Goal: Task Accomplishment & Management: Complete application form

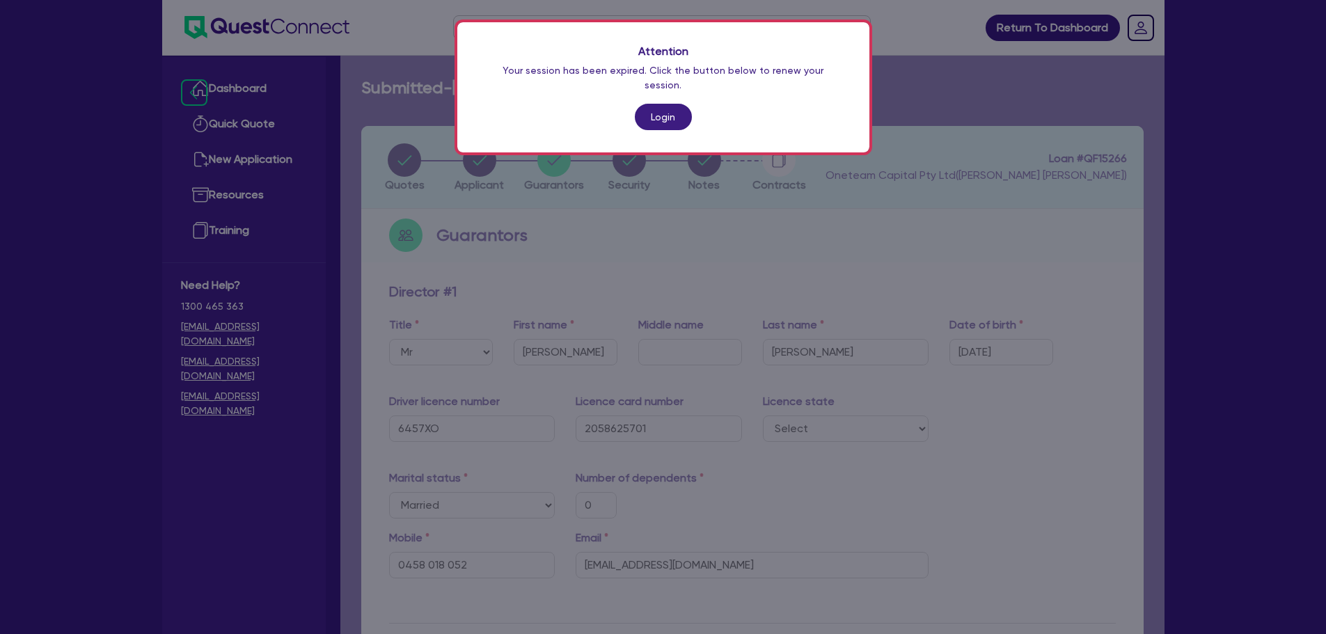
select select "MR"
select select "[GEOGRAPHIC_DATA]"
select select "MARRIED"
select select "PROPERTY"
select select "CASH"
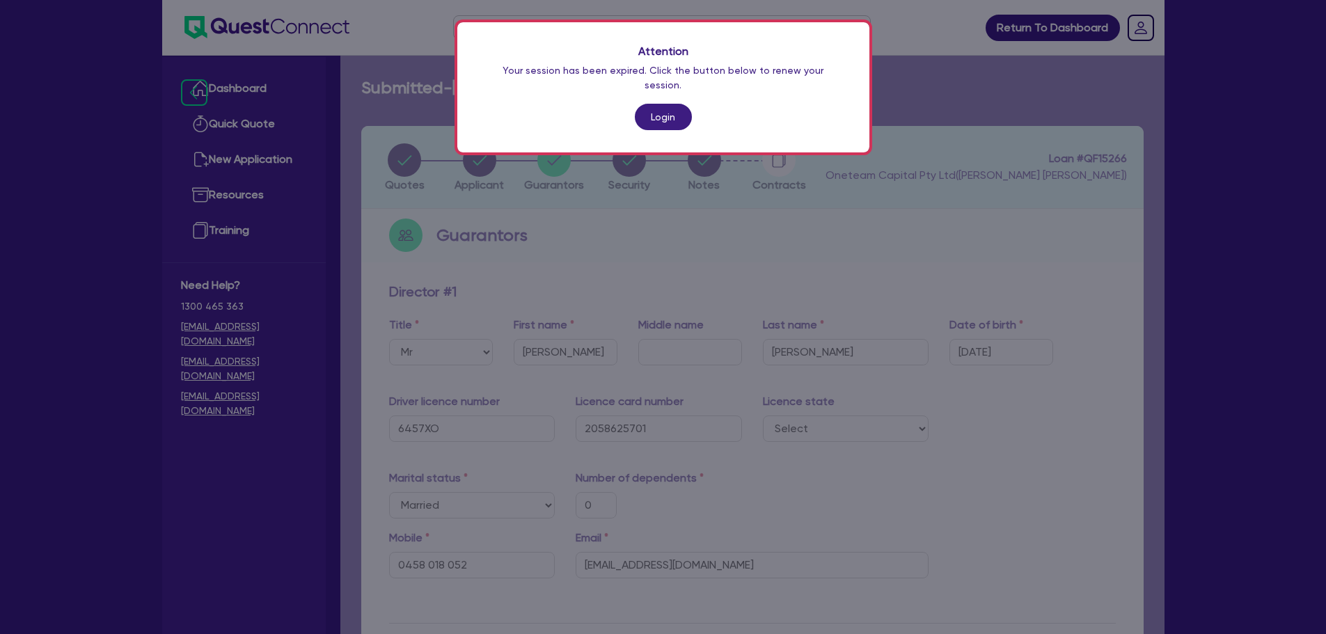
select select "VEHICLE"
select select "HOUSEHOLD_PERSONAL"
select select "VEHICLE"
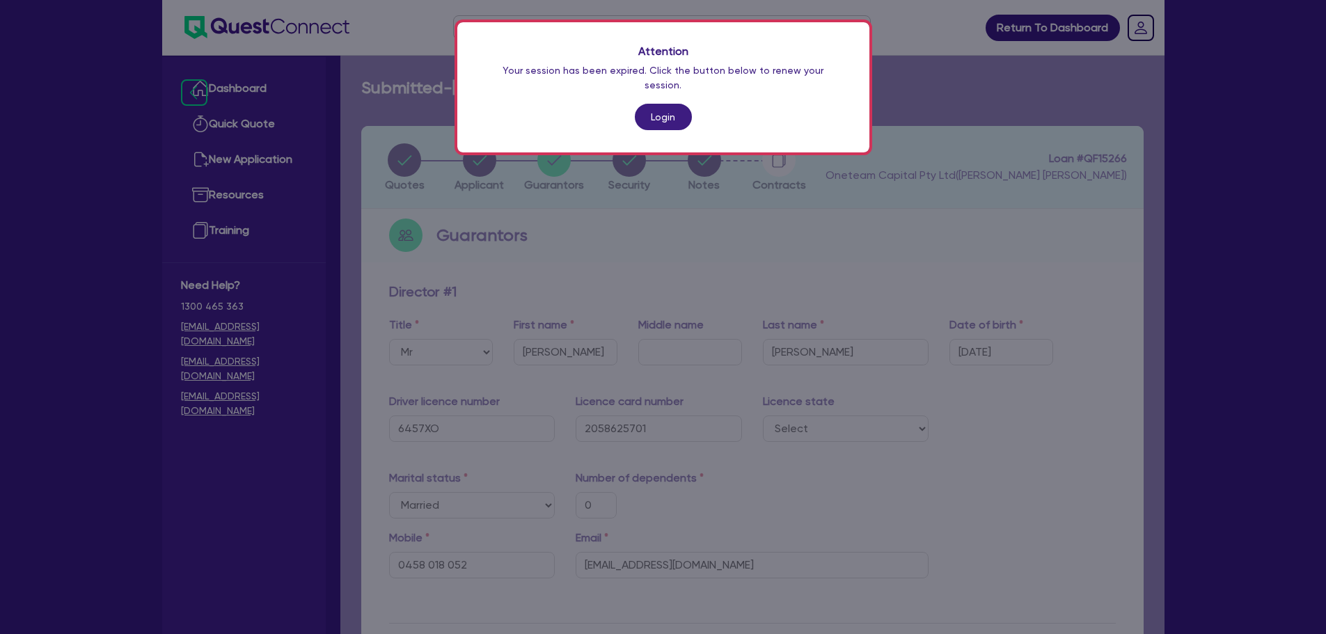
select select "VEHICLE_LOAN"
select select "CREDIT_CARD"
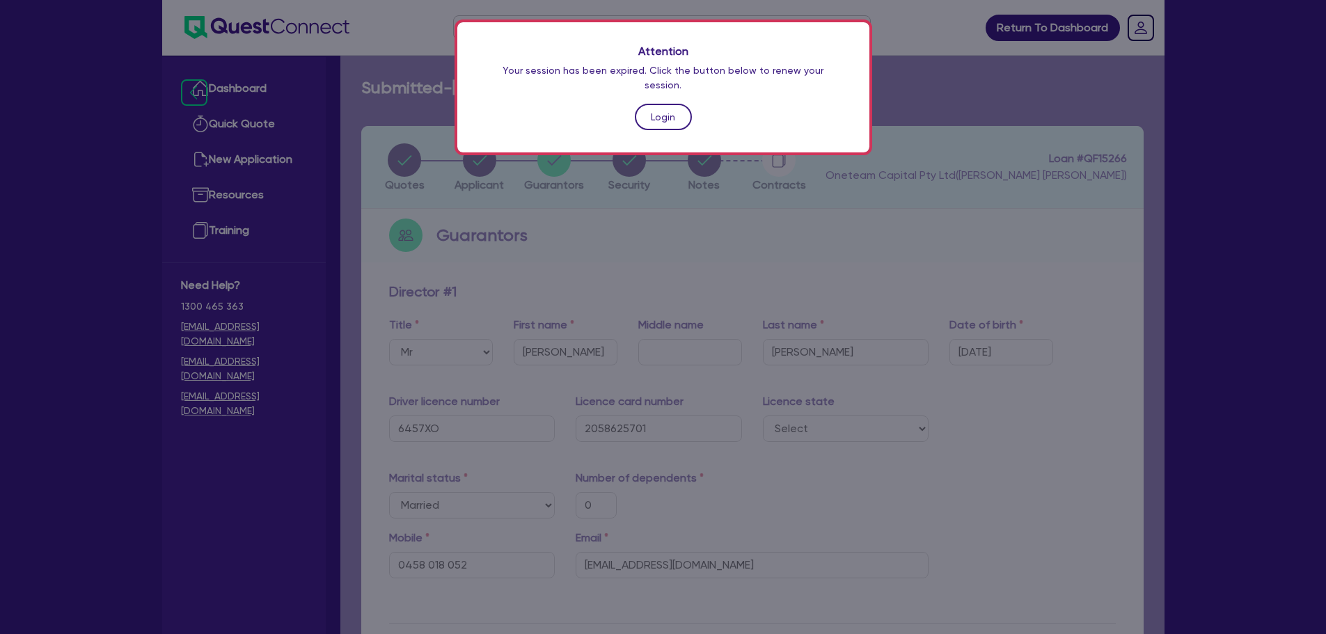
drag, startPoint x: 0, startPoint y: 0, endPoint x: 655, endPoint y: 104, distance: 663.4
click at [655, 104] on link "Login" at bounding box center [663, 117] width 57 height 26
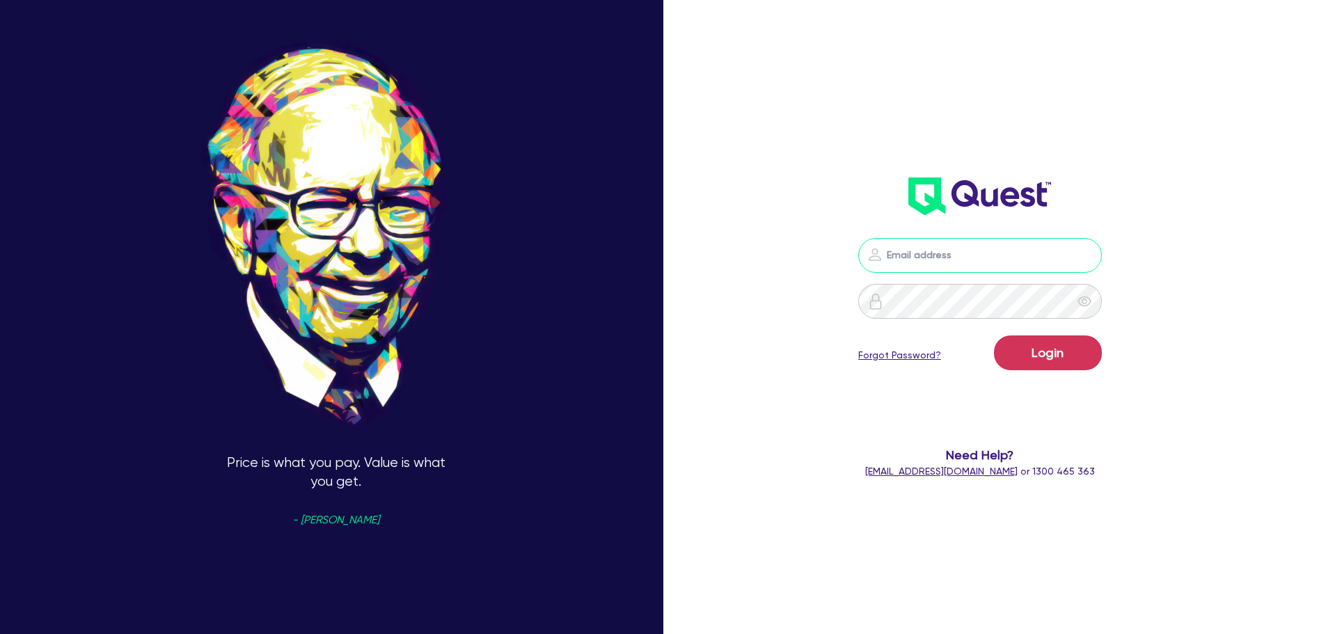
type input "[PERSON_NAME][EMAIL_ADDRESS][PERSON_NAME][DOMAIN_NAME]"
click at [1030, 354] on button "Login" at bounding box center [1048, 353] width 108 height 35
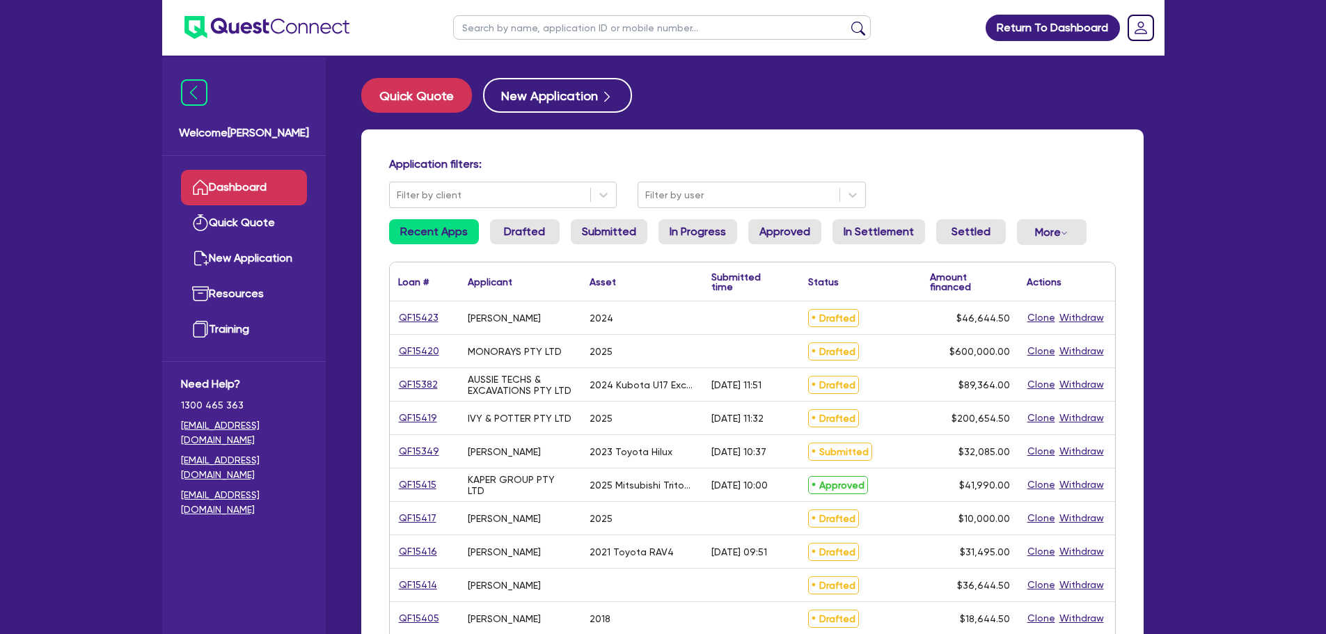
click at [480, 38] on input "text" at bounding box center [662, 27] width 418 height 24
type input "[PERSON_NAME]"
click at [847, 21] on button "submit" at bounding box center [858, 30] width 22 height 19
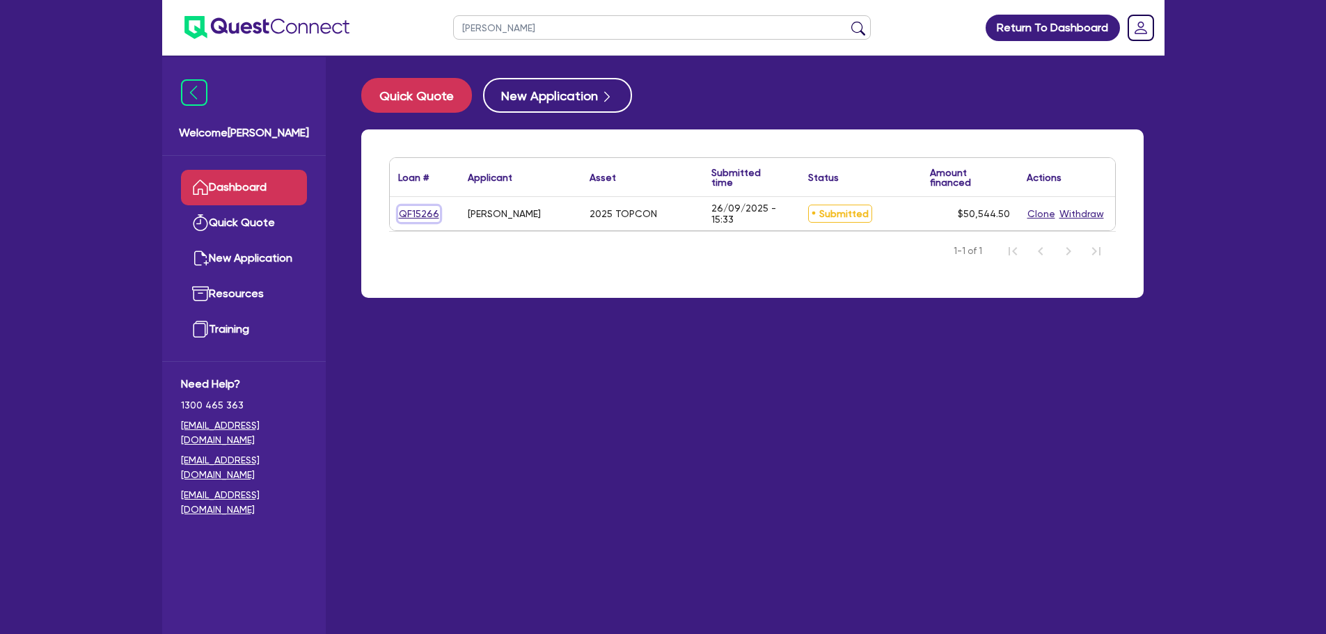
click at [414, 215] on link "QF15266" at bounding box center [419, 214] width 42 height 16
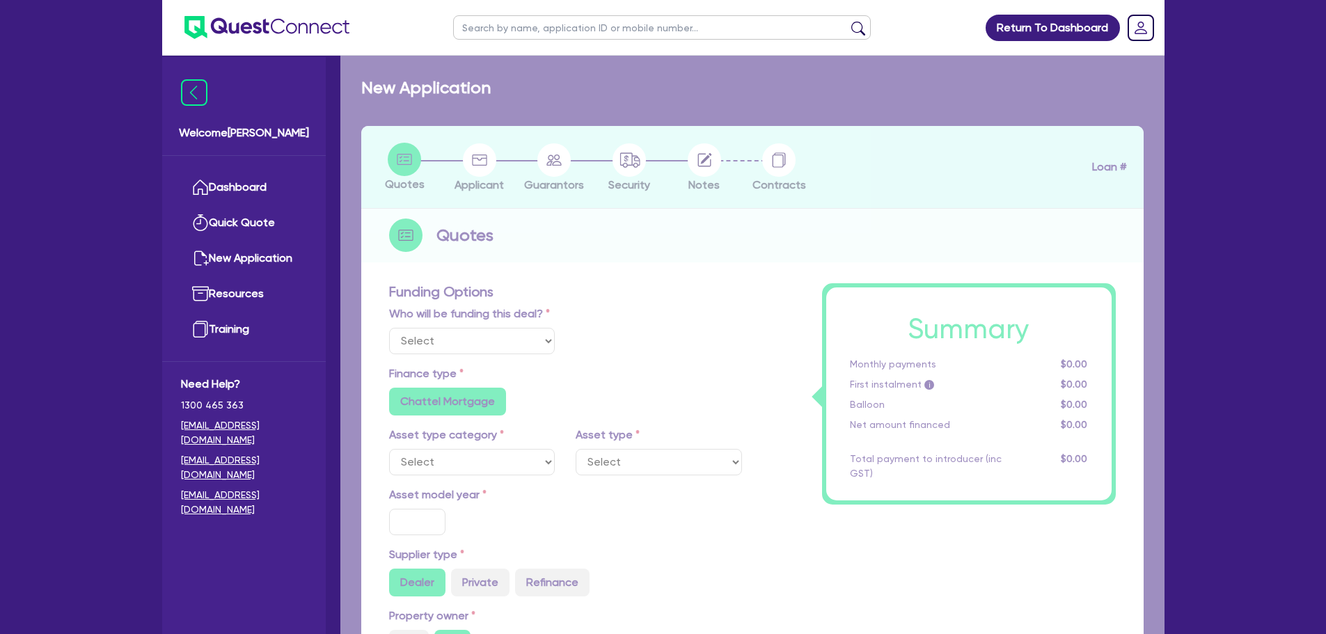
select select "Other"
select select "TERTIARY_ASSETS"
type input "2025"
radio input "true"
type input "50,000"
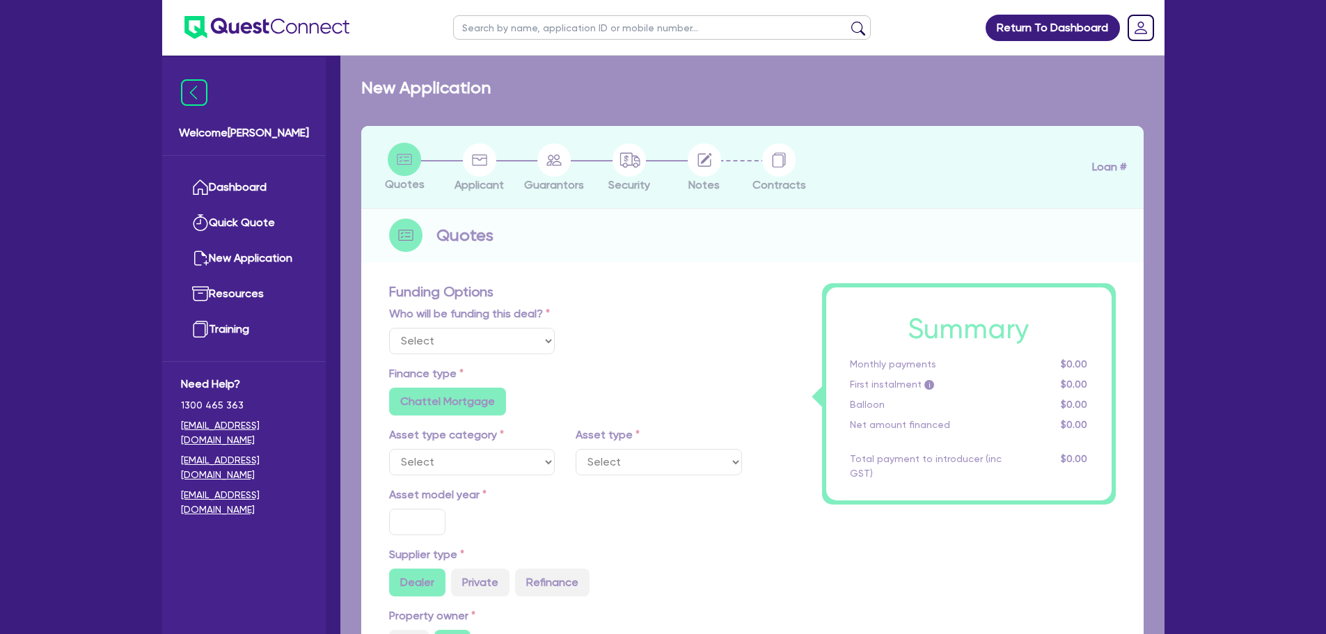
type input "8"
type input "4,043.56"
type input "10.94"
type input "495"
radio input "true"
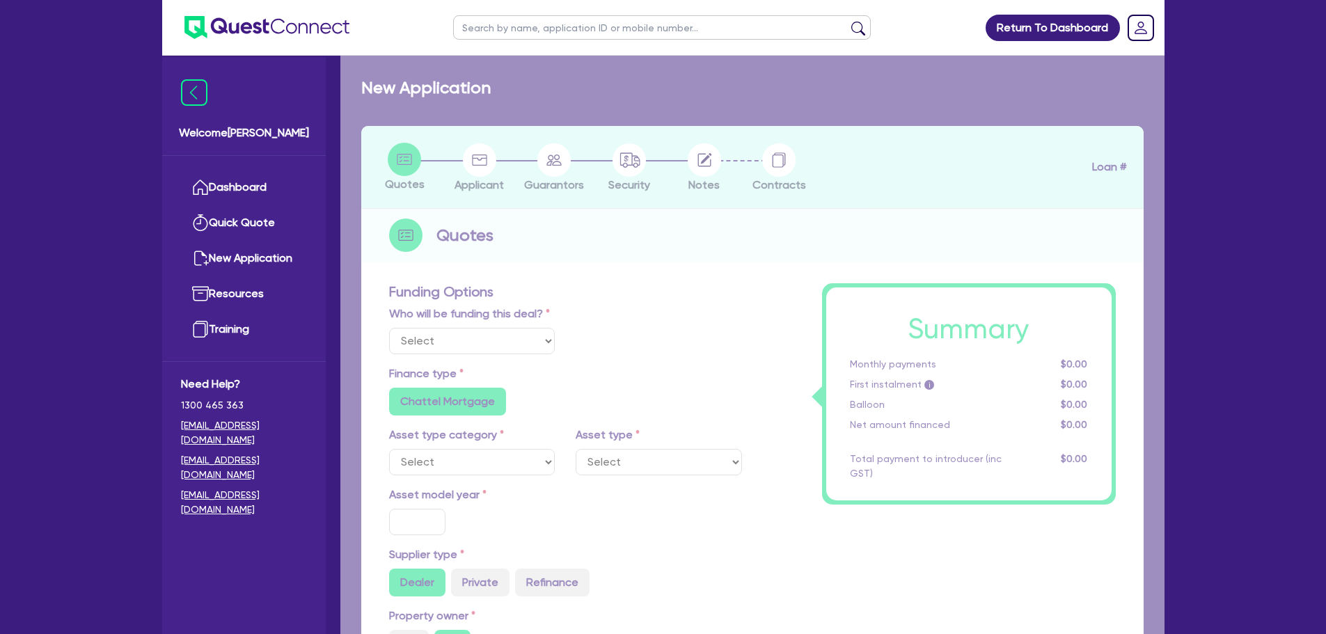
radio input "true"
select select "IT_EQUIPMENT"
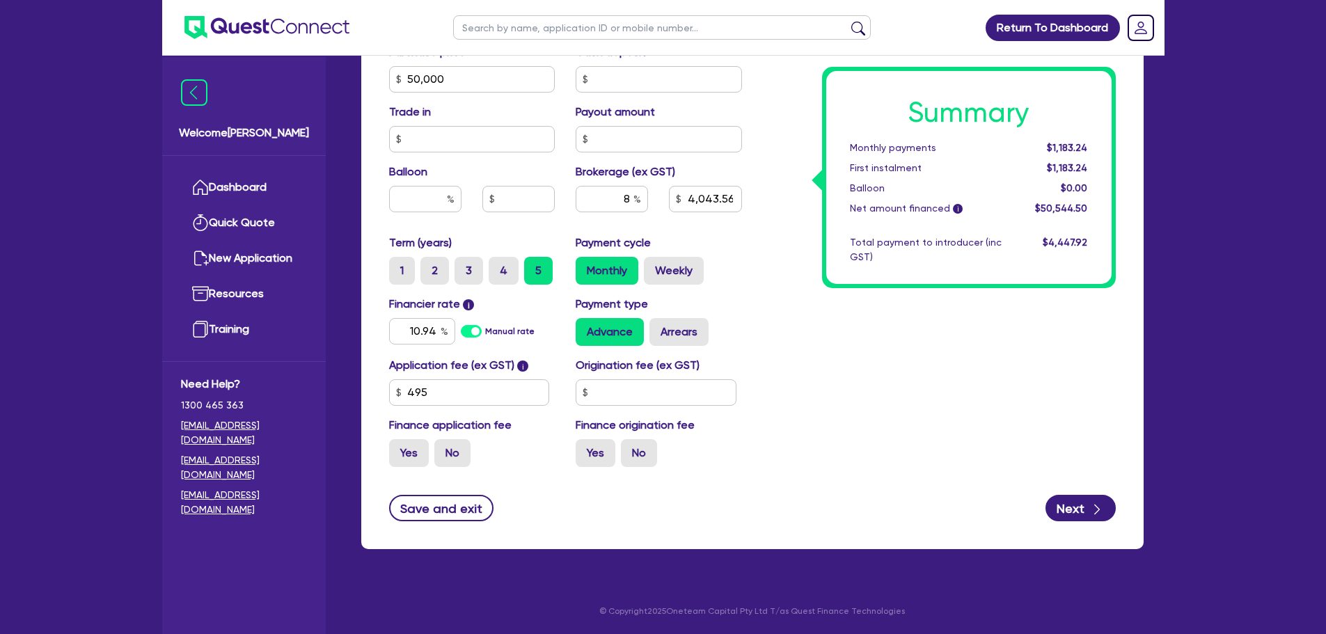
scroll to position [671, 0]
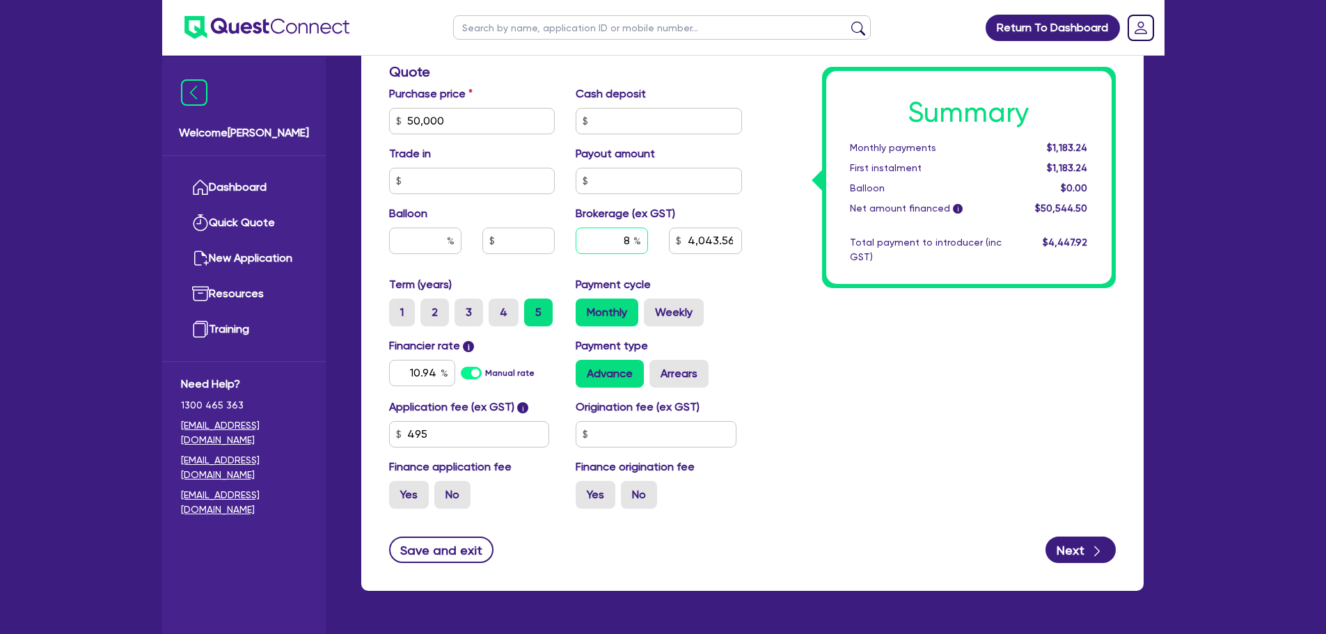
click at [627, 242] on input "8" at bounding box center [612, 241] width 72 height 26
click at [630, 244] on input "8" at bounding box center [612, 241] width 72 height 26
type input "50,000"
type input "4,043.56"
type input "50,000"
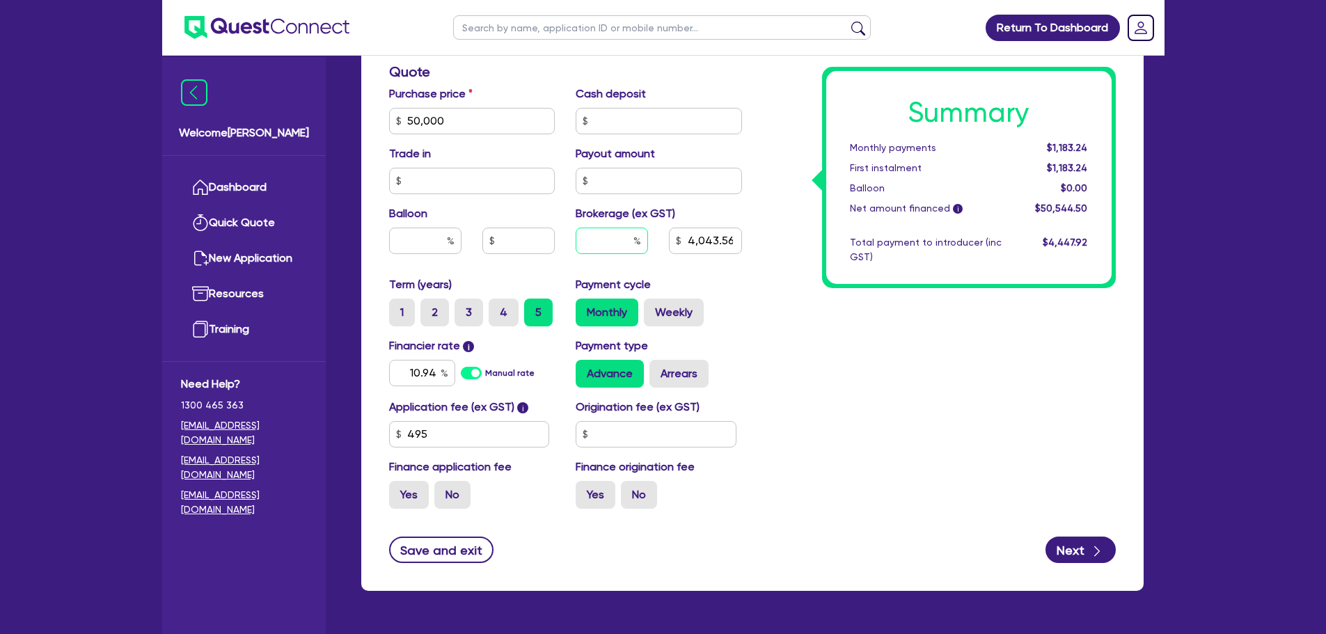
type input "5"
type input "4,043.56"
type input "5"
type input "50,000"
type input "4,043.56"
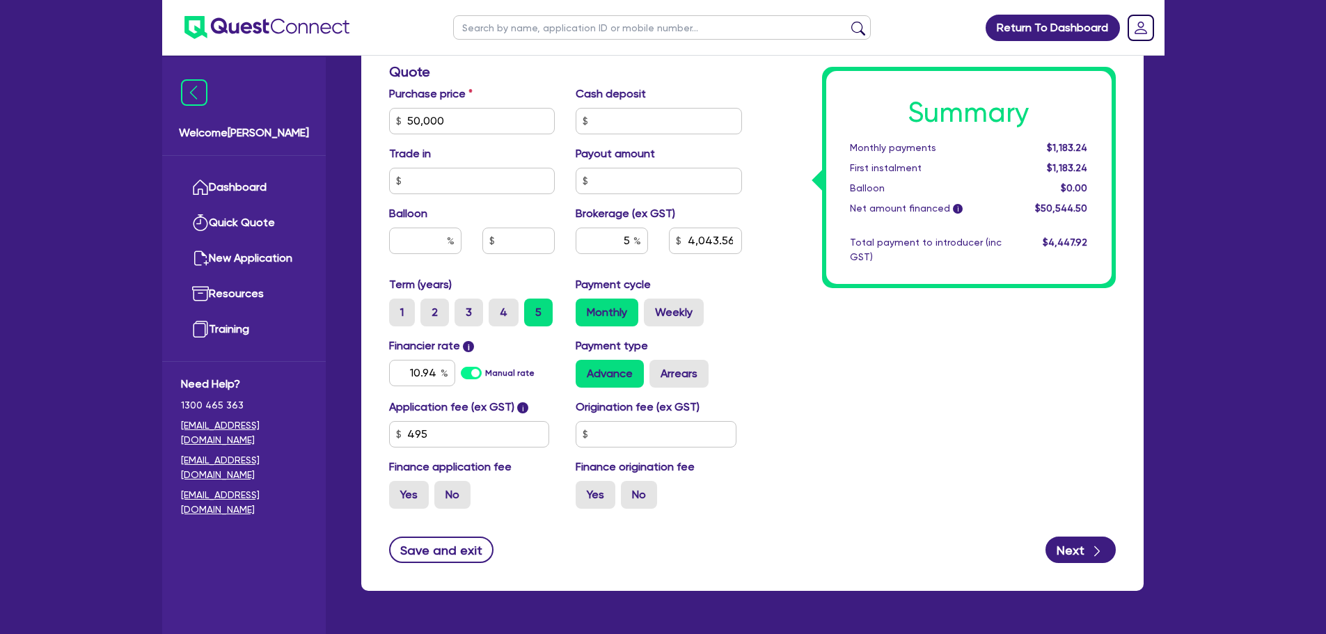
type input "50,000"
type input "2,527.23"
click at [813, 317] on div "Summary Monthly payments $1,147.35 First instalment $1,147.35 Balloon $0.00 Net…" at bounding box center [940, 72] width 374 height 896
click at [640, 437] on input "text" at bounding box center [656, 434] width 161 height 26
type input "50,000"
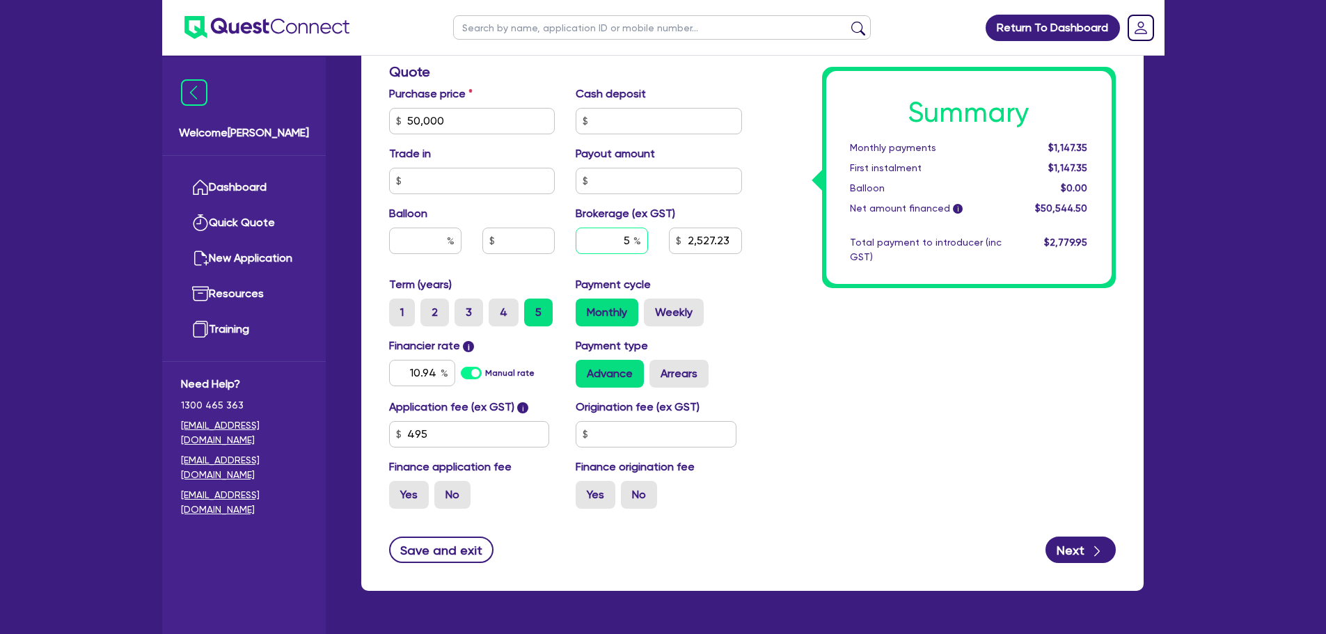
type input "2,527.23"
type input "50,000"
type input "2,527.23"
click at [630, 244] on input "5" at bounding box center [612, 241] width 72 height 26
click at [625, 427] on input "text" at bounding box center [656, 434] width 161 height 26
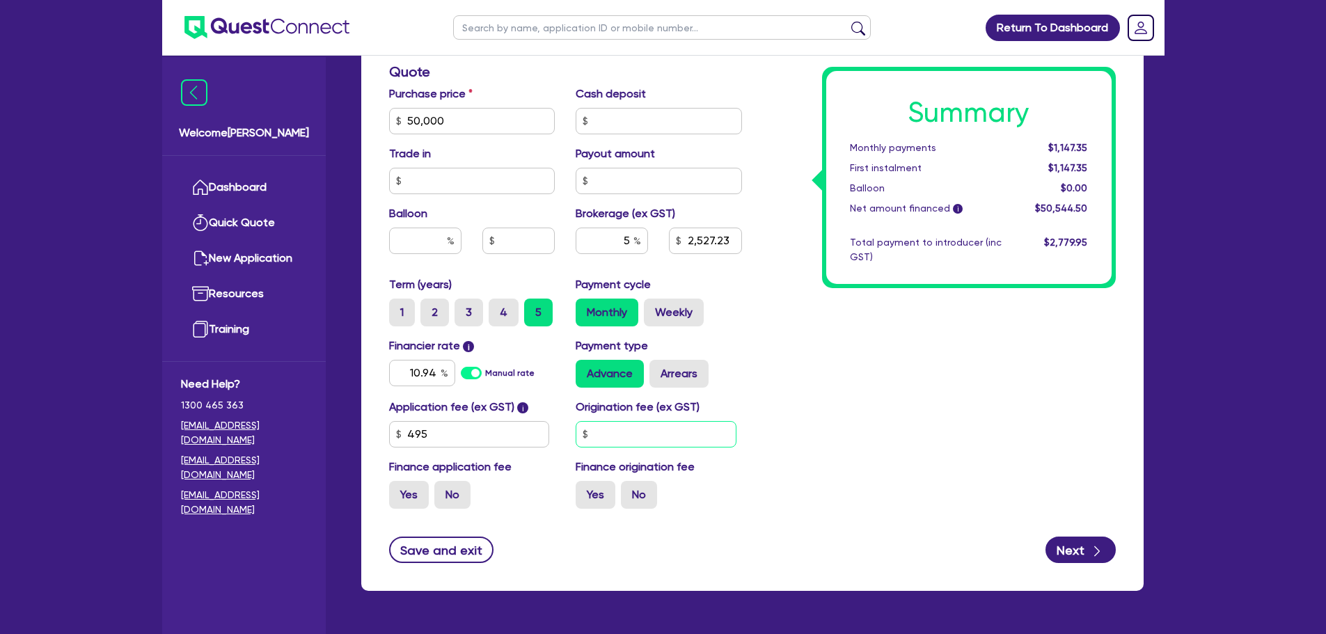
type input "50,000"
type input "2,527.23"
type input "9"
type input "50,000"
type input "2,527.72"
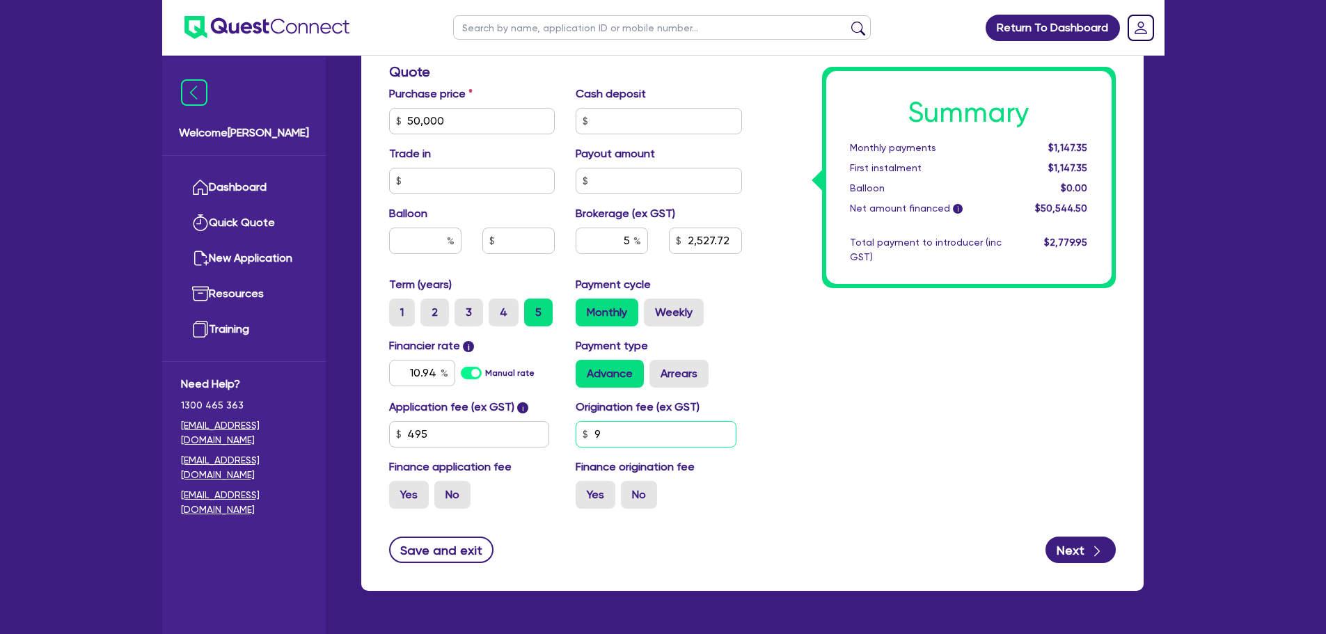
type input "50,000"
type input "2,527.72"
type input "90"
type input "50,000"
type input "2,527.72"
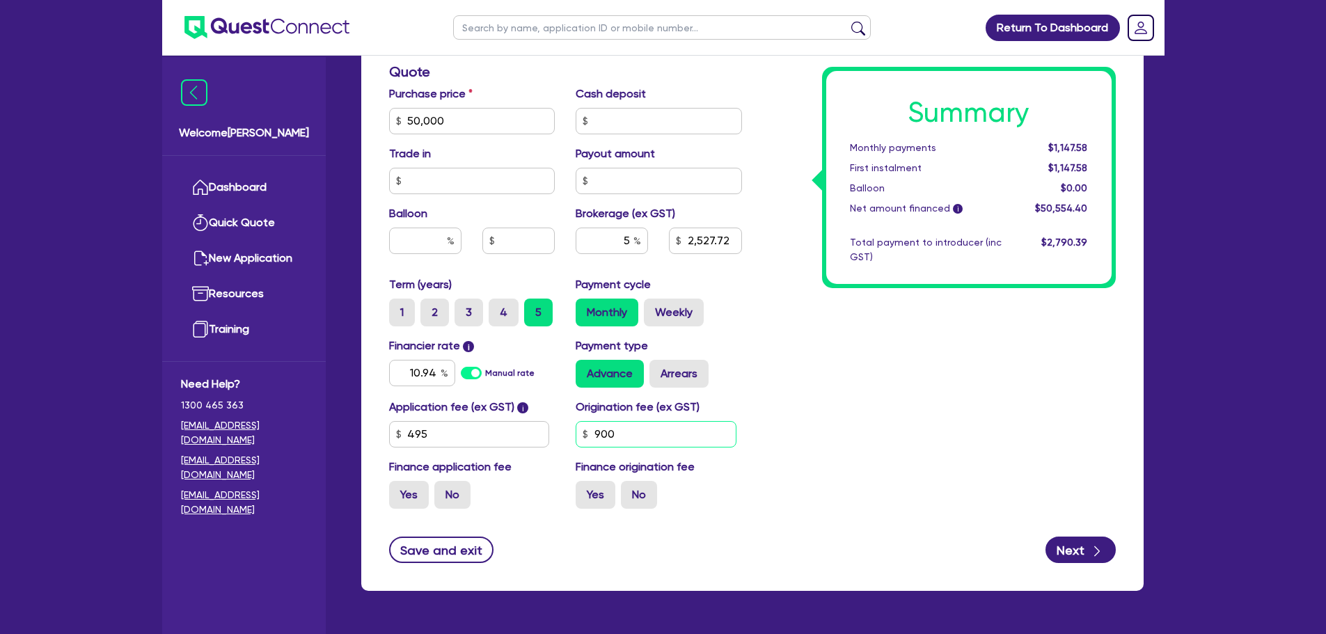
type input "900"
type input "50,000"
type input "2,527.72"
type input "50,000"
type input "2,576.73"
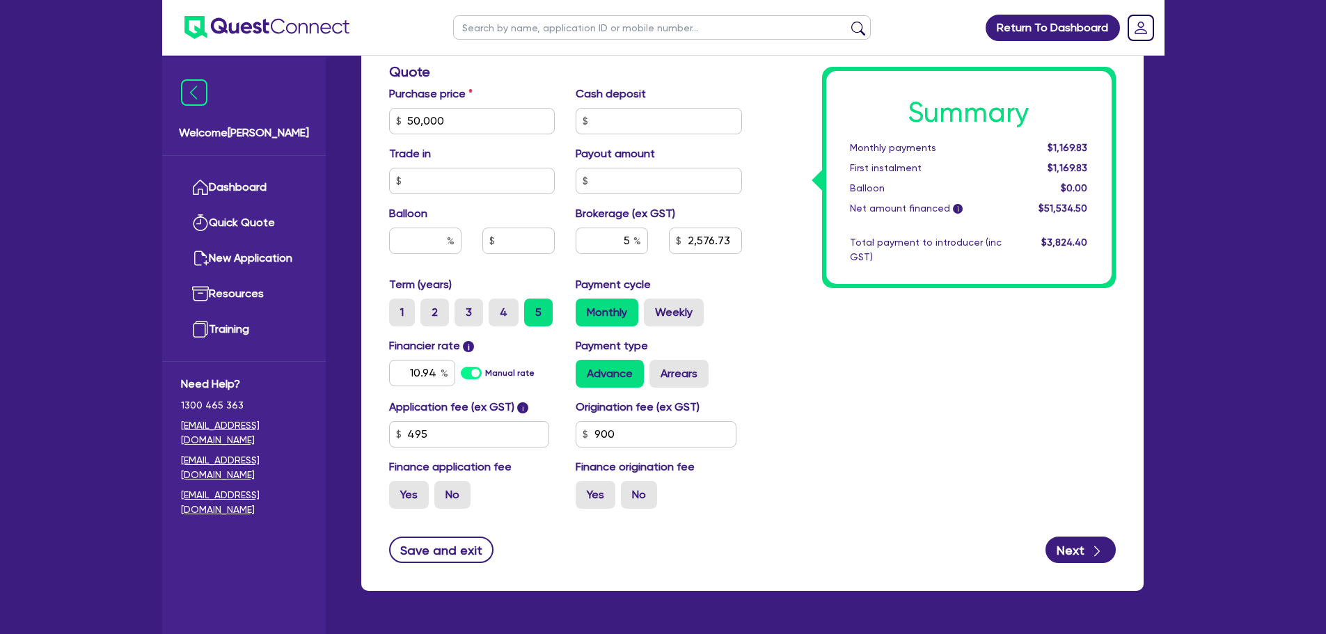
click at [753, 424] on div "Summary Monthly payments $1,169.83 First instalment $1,169.83 Balloon $0.00 Net…" at bounding box center [940, 72] width 374 height 896
click at [627, 238] on input "5" at bounding box center [612, 241] width 72 height 26
type input "50,000"
type input "2,576.73"
type input "50,000"
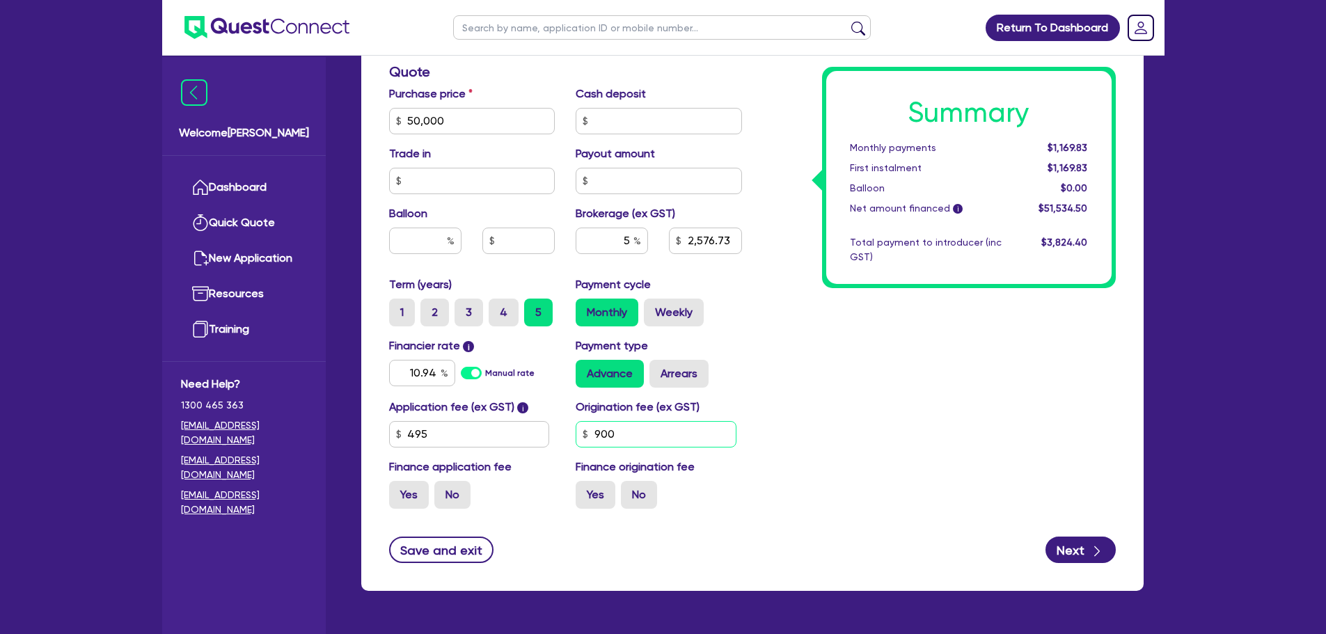
type input "2,576.73"
click at [627, 425] on input "900" at bounding box center [656, 434] width 161 height 26
type input "50,000"
type input "2,576.73"
type input "90"
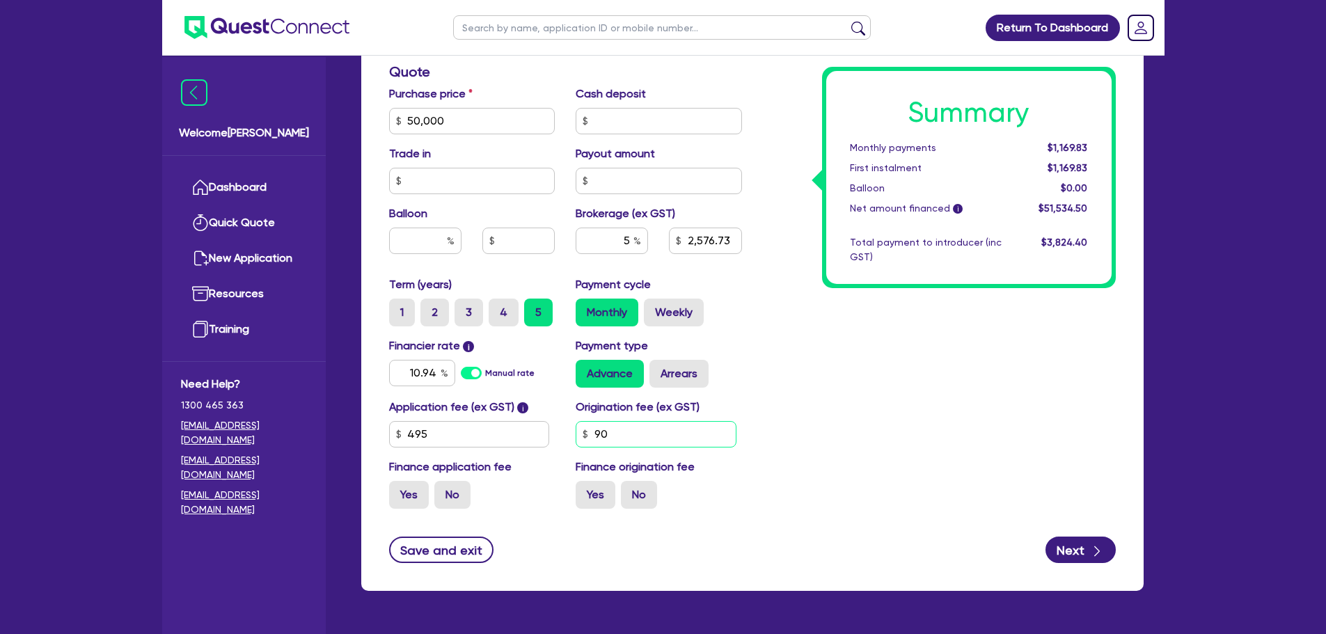
type input "50,000"
type input "2,576.73"
type input "9"
type input "50,000"
type input "2,576.73"
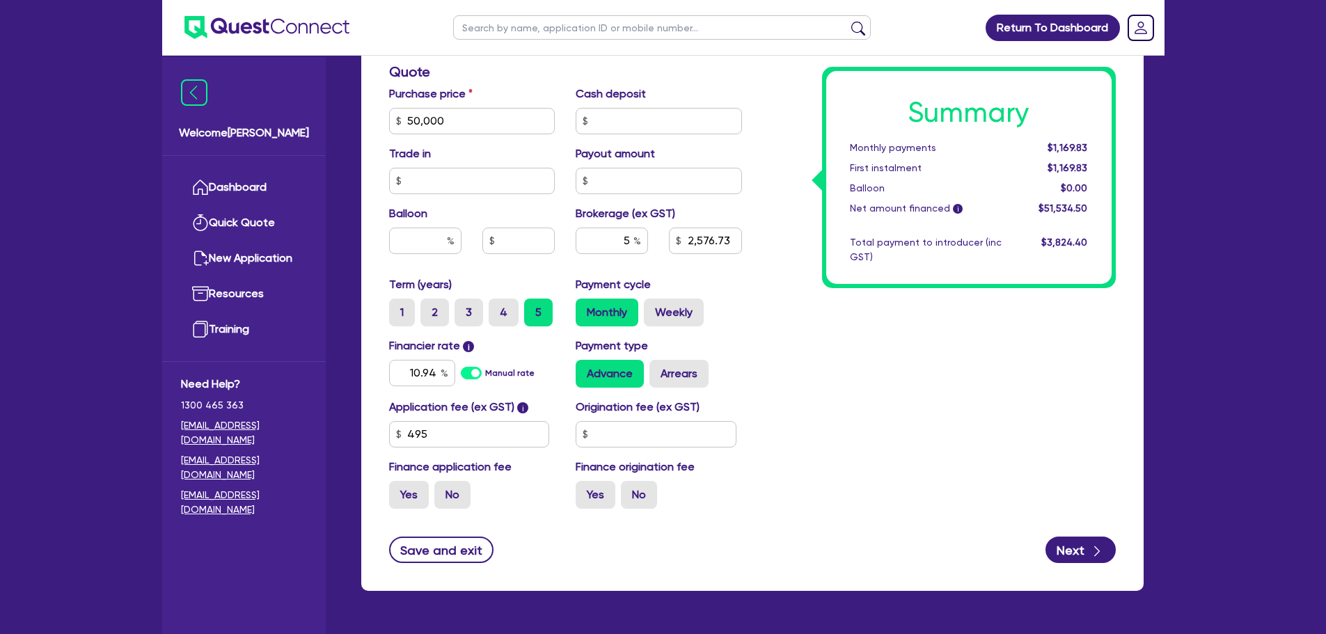
type input "50,000"
type input "2,576.73"
type input "50,000"
type input "2,527.23"
click at [776, 400] on div "Summary Monthly payments Calculating... First instalment Calculating... Balloon…" at bounding box center [940, 72] width 374 height 896
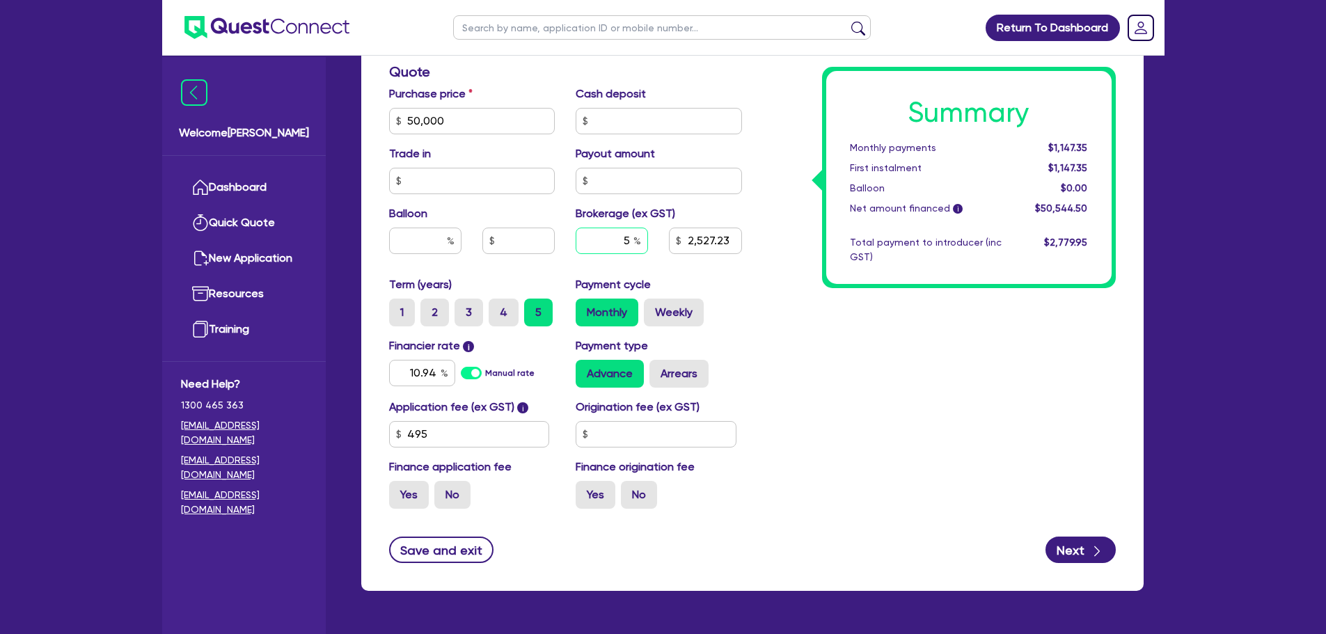
click at [632, 246] on input "5" at bounding box center [612, 241] width 72 height 26
type input "50,000"
type input "2,527.23"
type input "50,000"
type input "9"
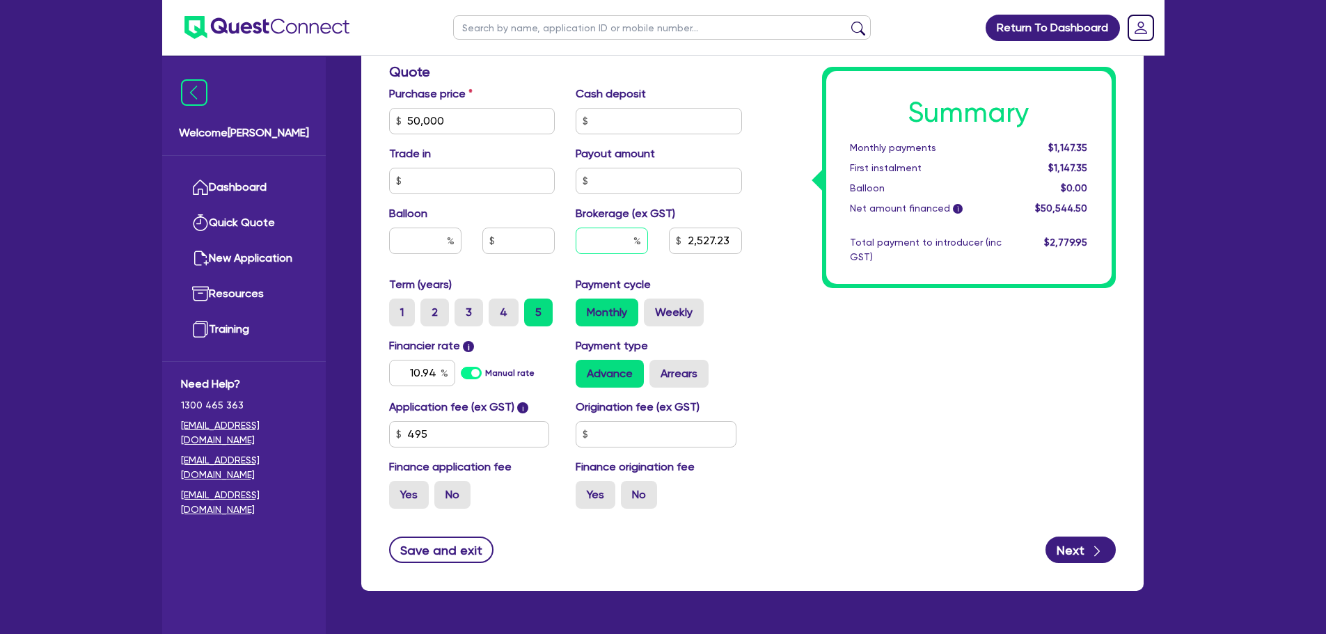
type input "2,527.23"
type input "50,000"
type input "2,527.23"
type input "50,000"
type input "8"
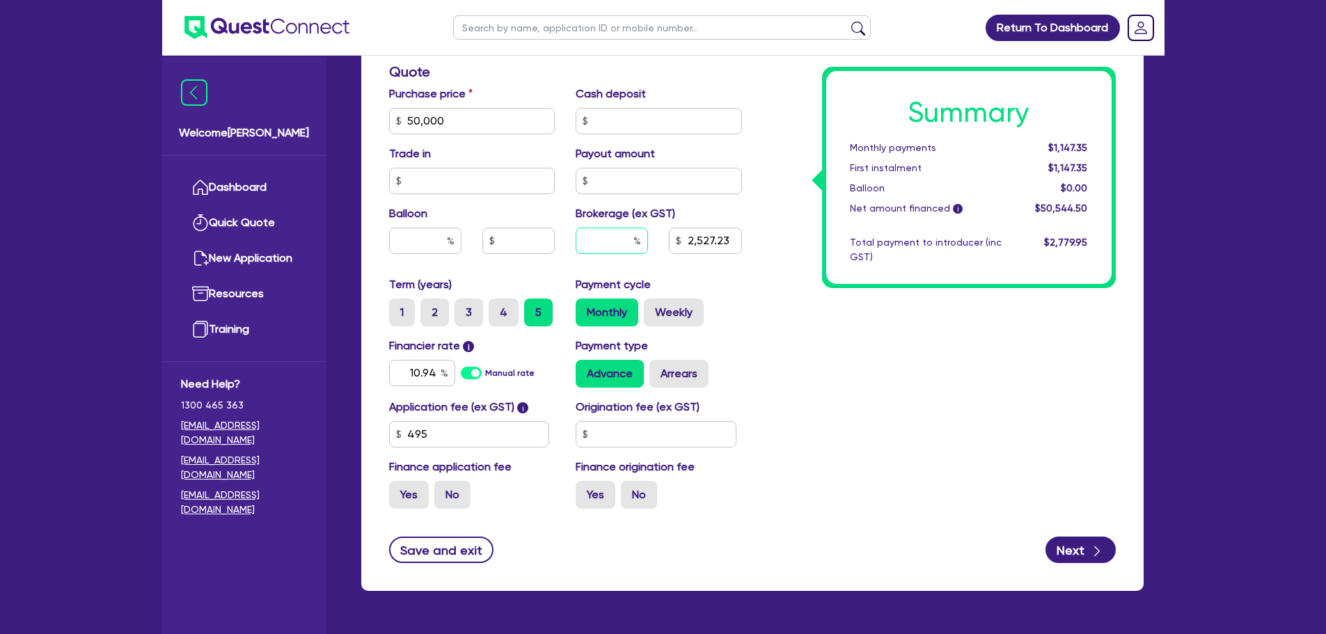
type input "2,527.23"
type input "8"
type input "50,000"
type input "2,527.23"
type input "50,000"
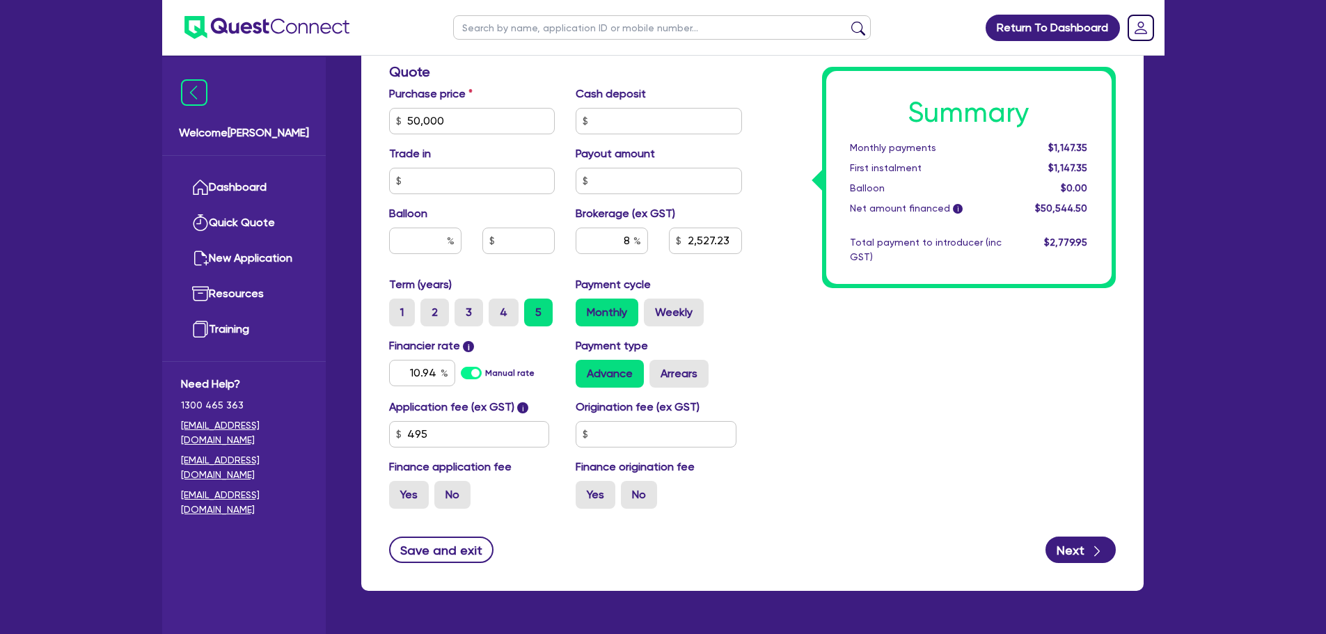
type input "4,043.56"
click at [888, 384] on div "Summary Monthly payments $1,183.24 First instalment $1,183.24 Balloon $0.00 Net…" at bounding box center [940, 72] width 374 height 896
click at [630, 243] on input "8" at bounding box center [612, 241] width 72 height 26
type input "50,000"
type input "4,043.56"
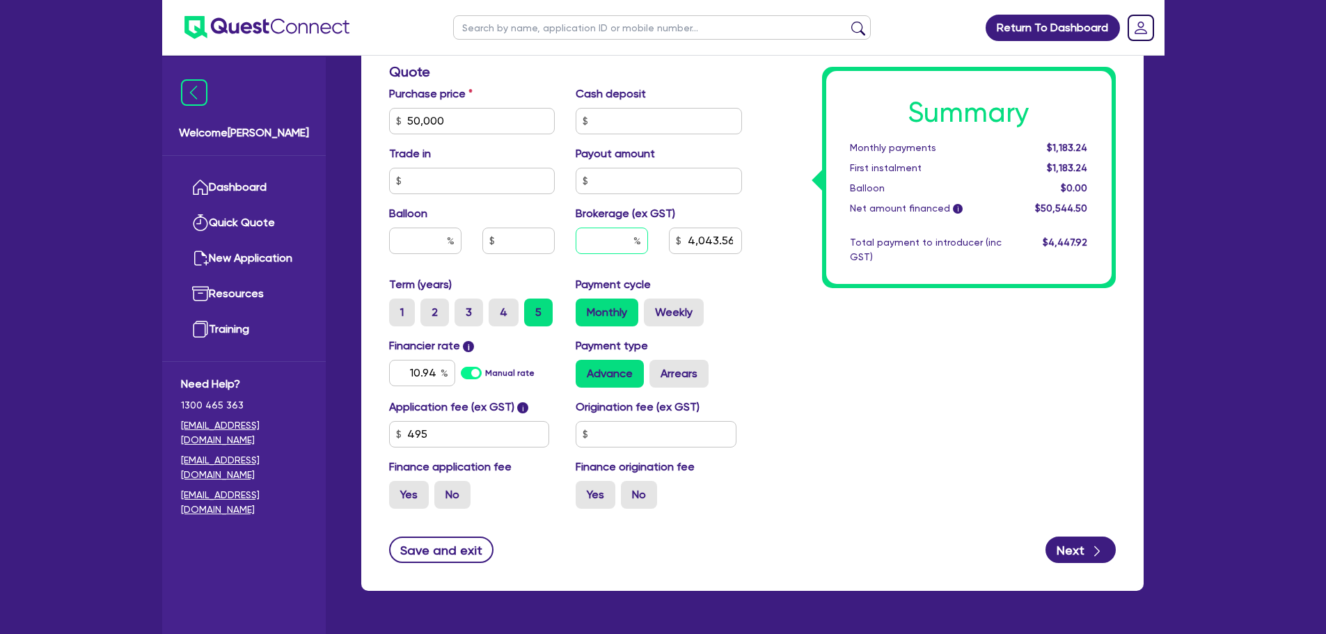
type input "50,000"
type input "4"
type input "4,043.56"
type input "4"
type input "50,000"
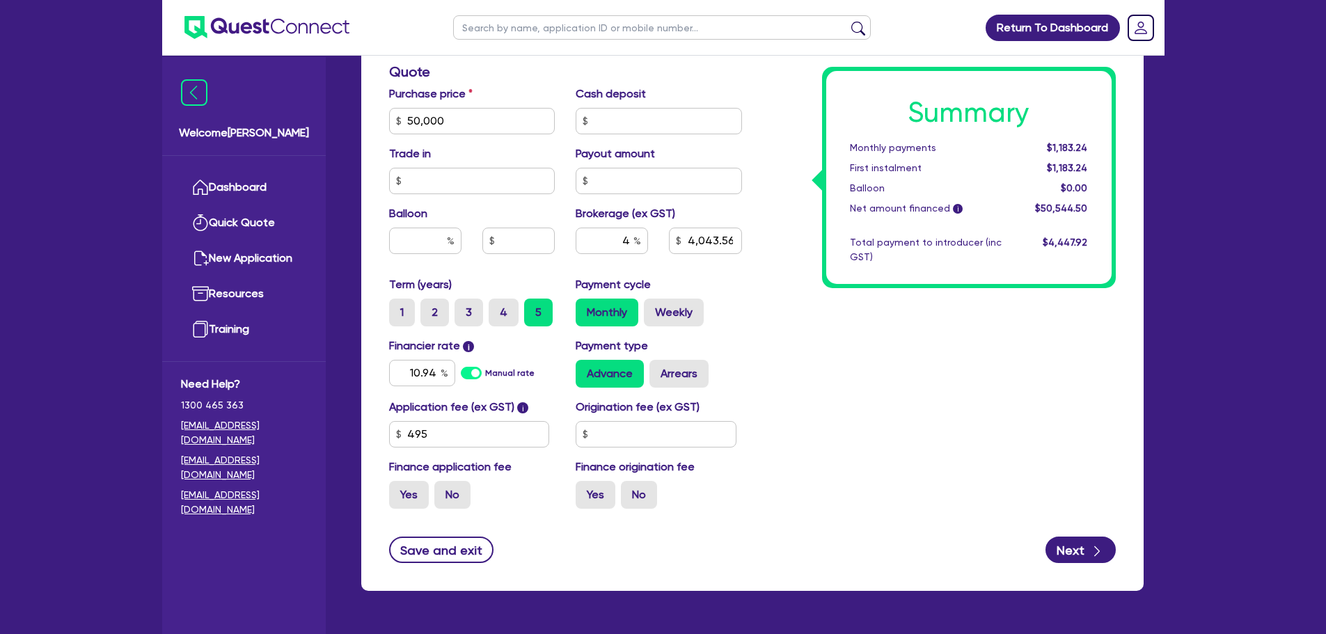
type input "4,043.56"
type input "50,000"
type input "2,021.78"
click at [769, 340] on div "Summary Monthly payments Calculating... First instalment Calculating... Balloon…" at bounding box center [940, 72] width 374 height 896
click at [631, 244] on input "4" at bounding box center [612, 241] width 72 height 26
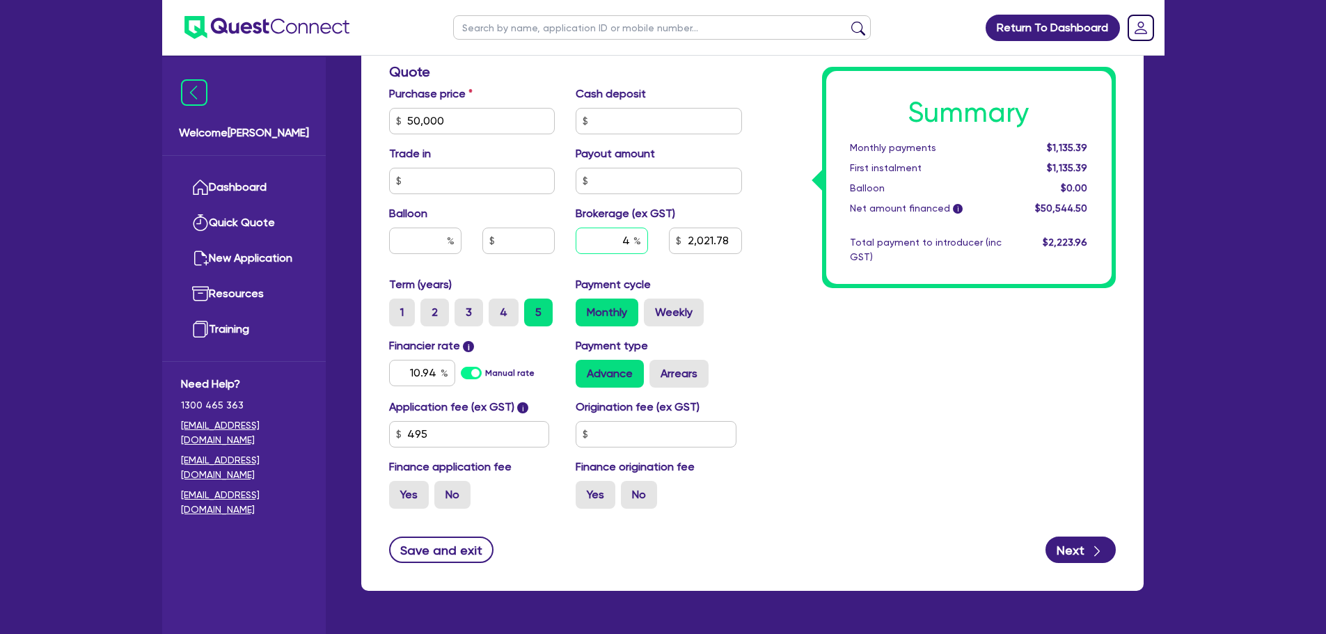
type input "50,000"
type input "2,021.78"
type input "50,000"
type input "8"
type input "2,021.78"
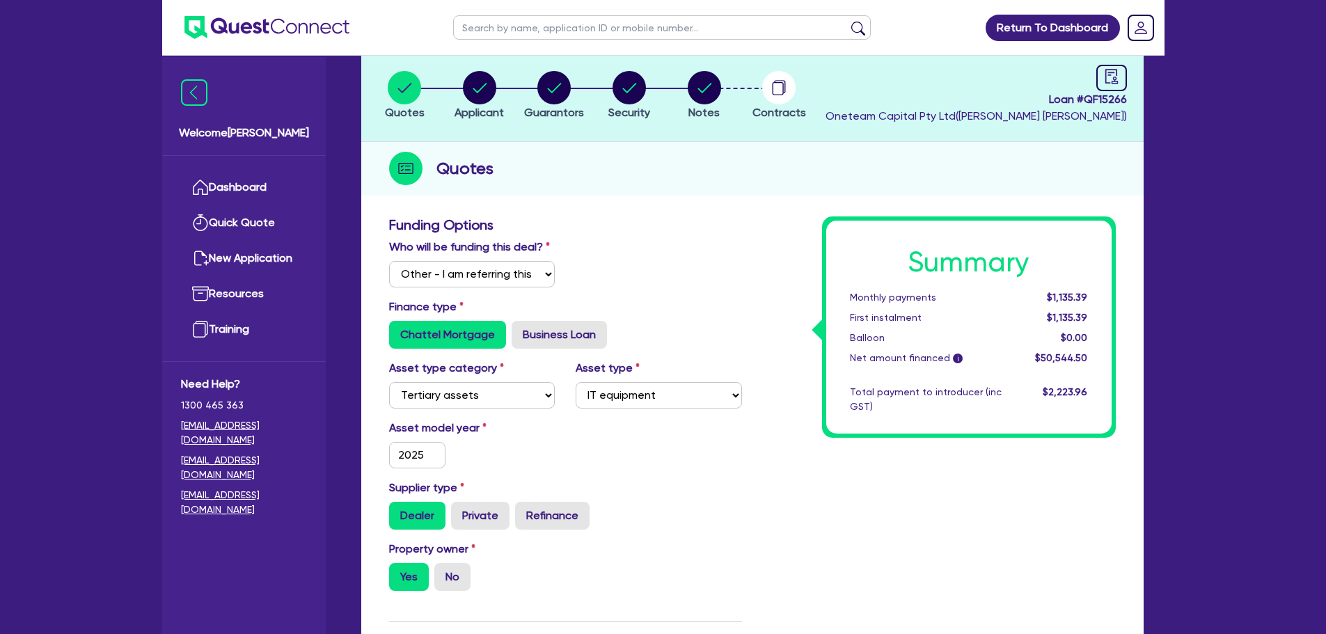
scroll to position [63, 0]
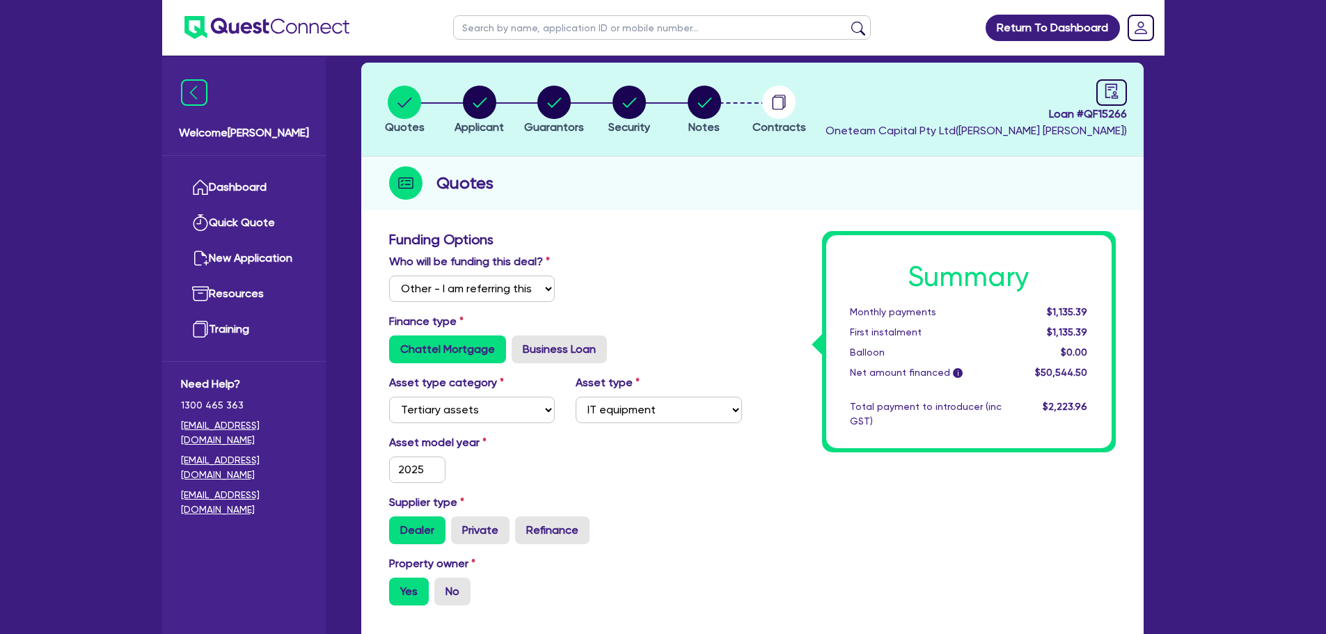
type input "8"
type input "50,000"
type input "2,021.78"
click at [703, 265] on div "Who will be funding this deal? Select I will fund 100% I will co-fund with Ques…" at bounding box center [566, 283] width 374 height 60
type input "50,000"
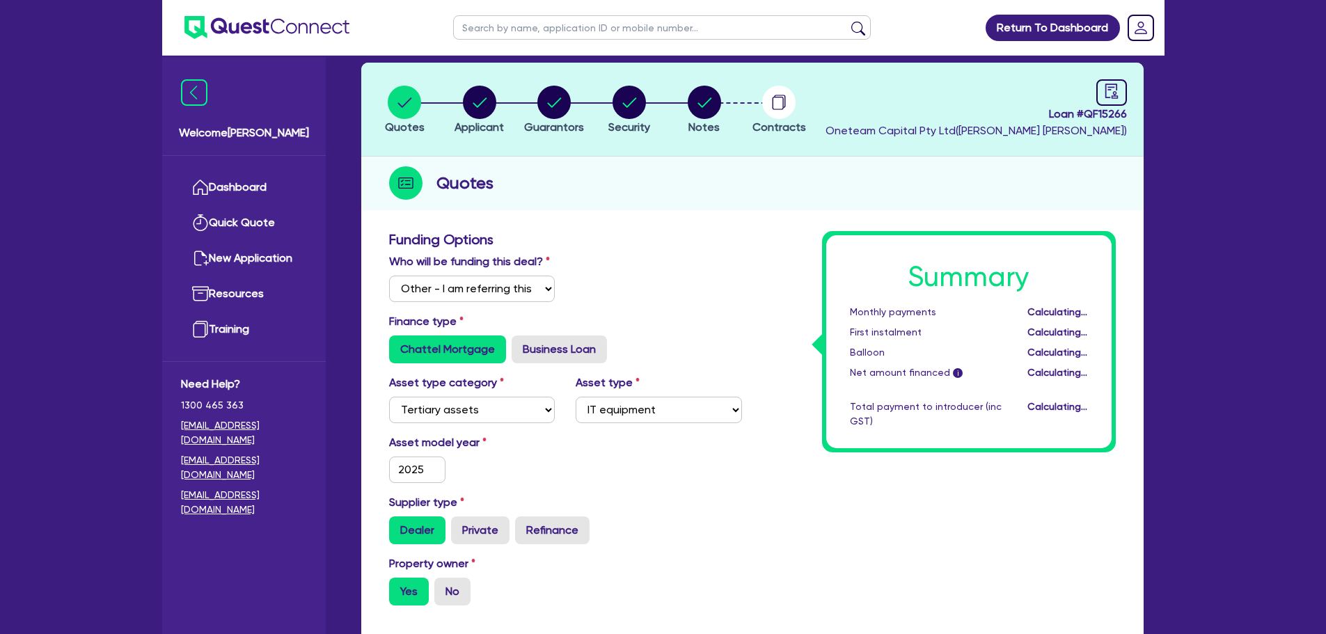
type input "4,043.56"
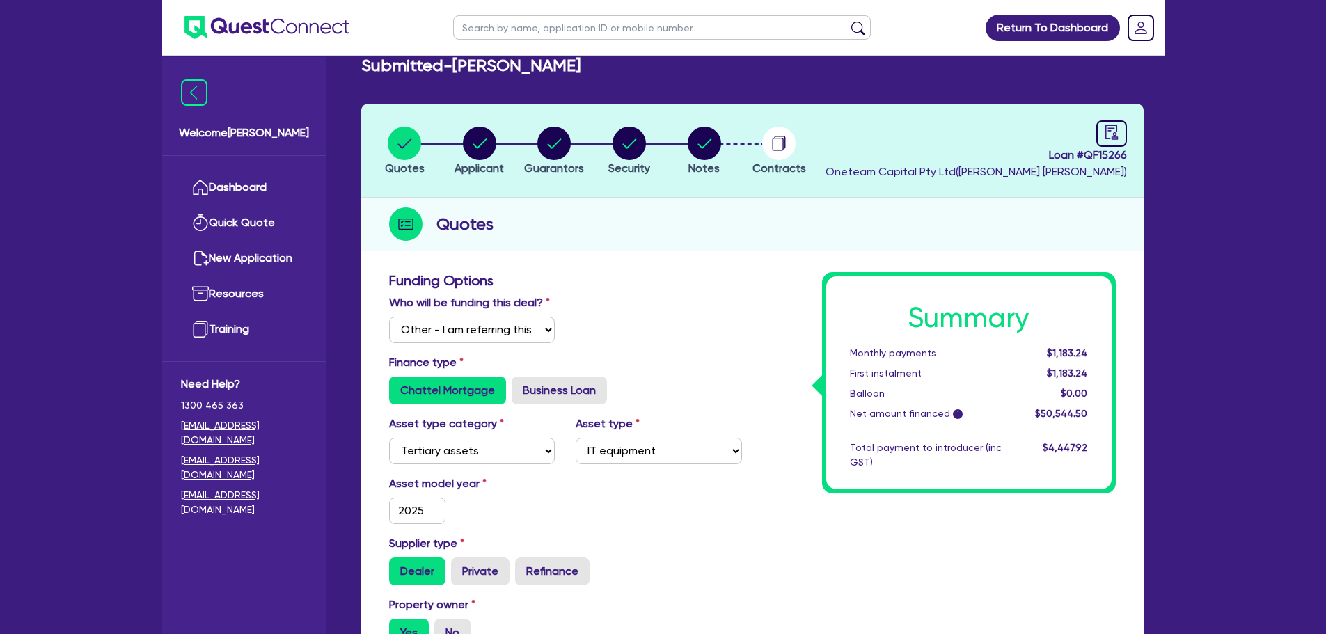
scroll to position [0, 0]
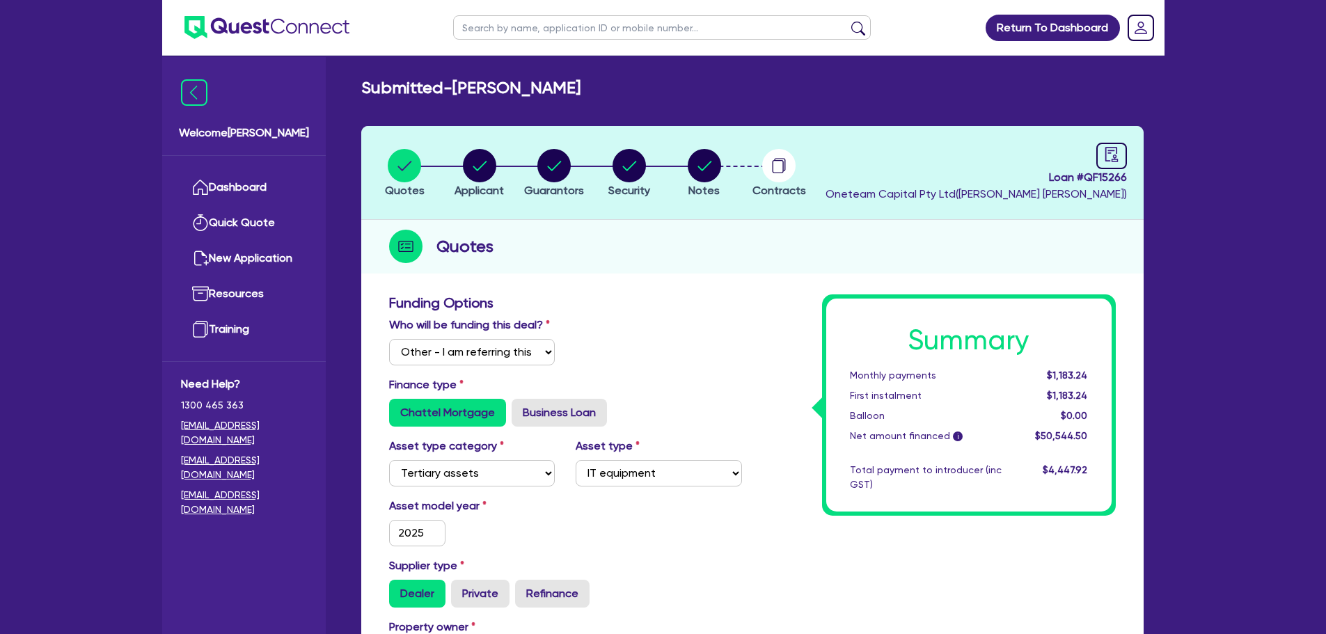
click at [503, 2] on ul at bounding box center [662, 27] width 446 height 55
click at [509, 23] on input "text" at bounding box center [662, 27] width 418 height 24
type input "amber"
click button "submit" at bounding box center [858, 30] width 22 height 19
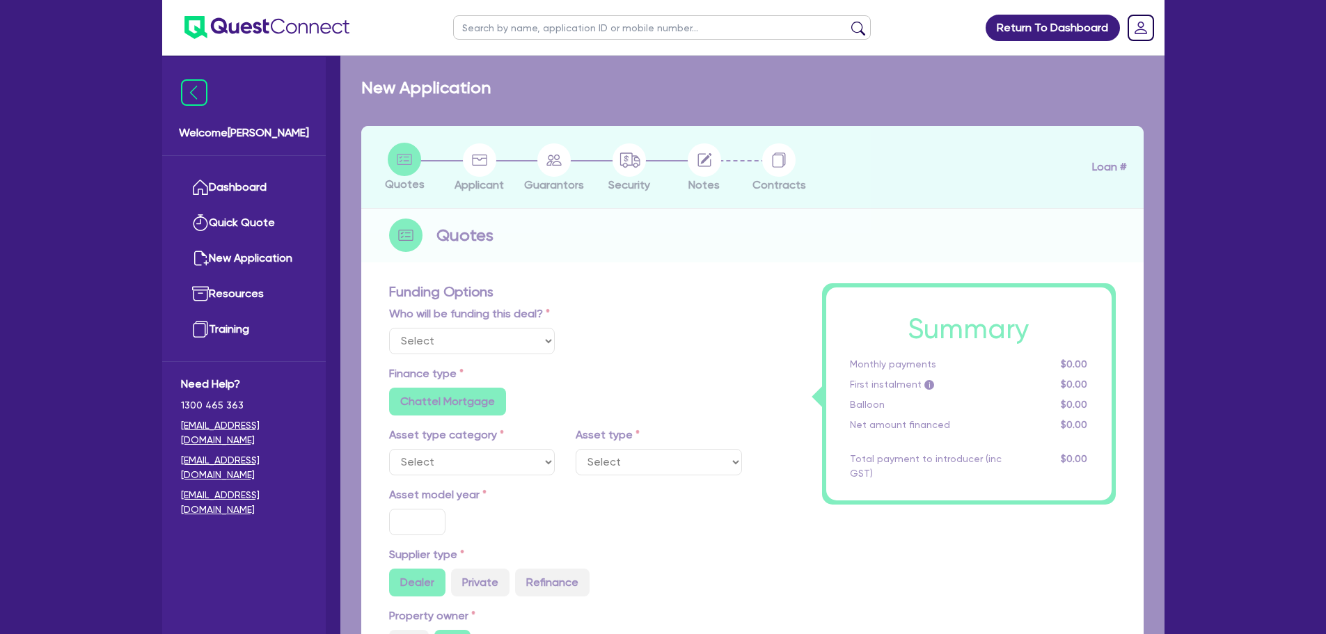
select select "Other"
select select "CARS_AND_LIGHT_TRUCKS"
type input "2023"
type input "30,000"
type input "5"
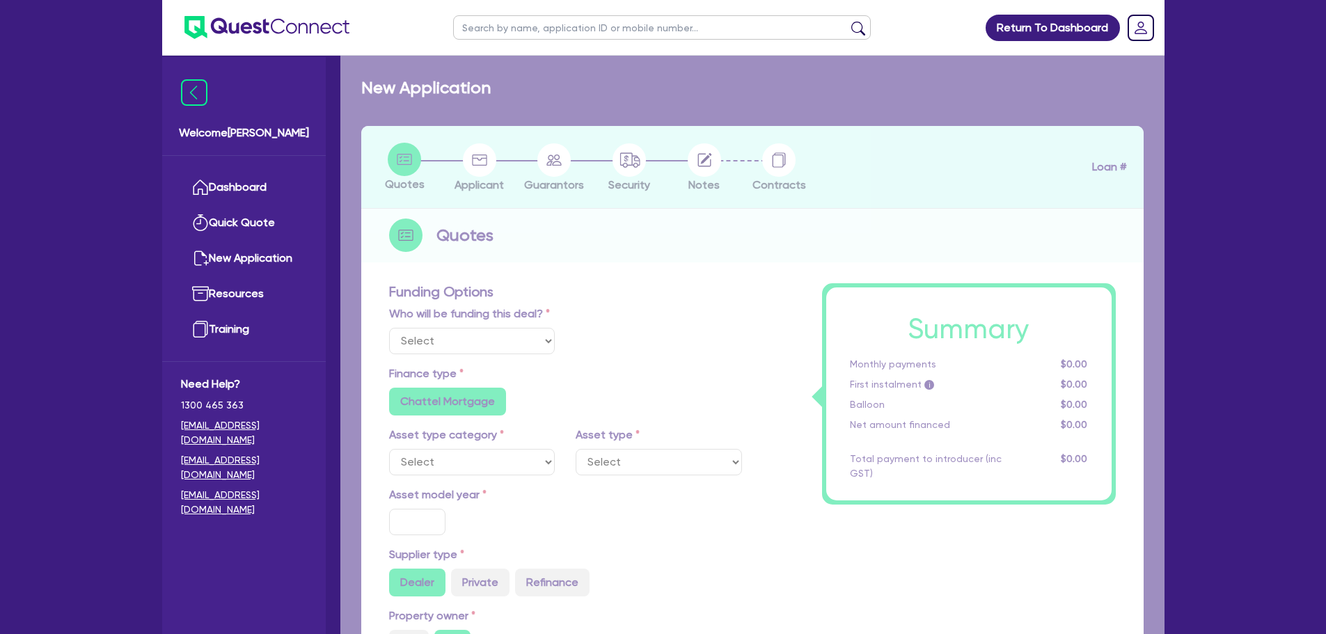
type input "1,604.25"
type input "14.95"
type input "995.45"
type input "900"
radio input "true"
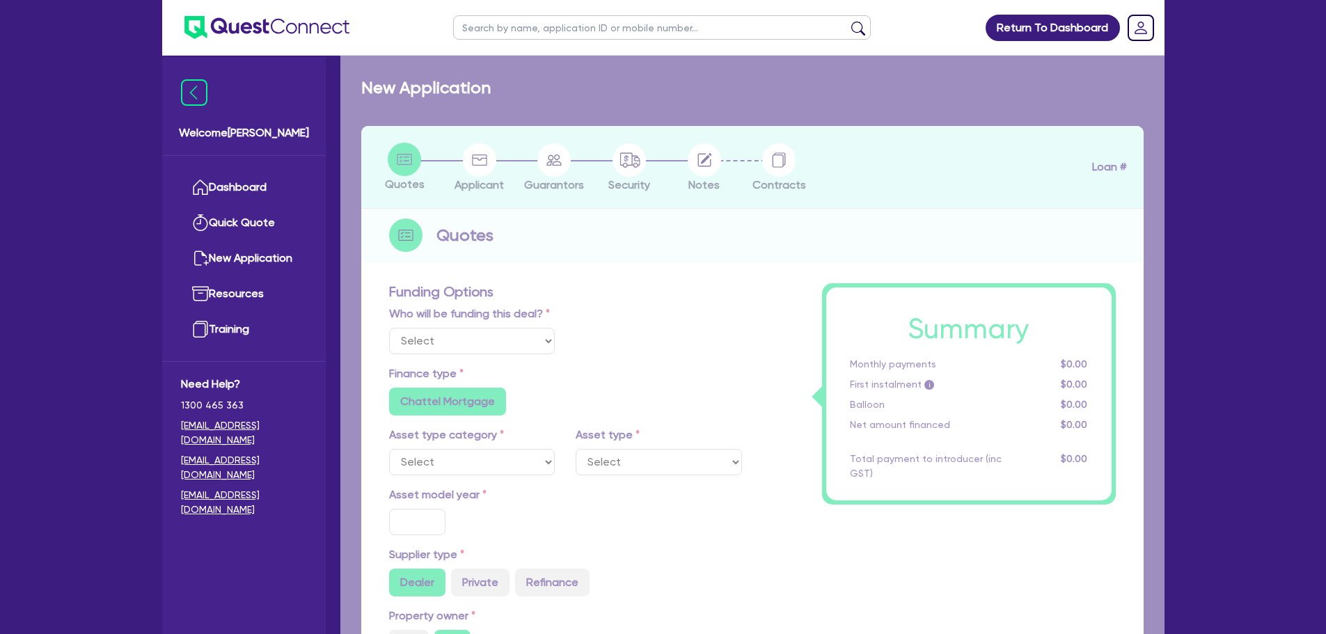
radio input "true"
select select "PASSENGER_VEHICLES"
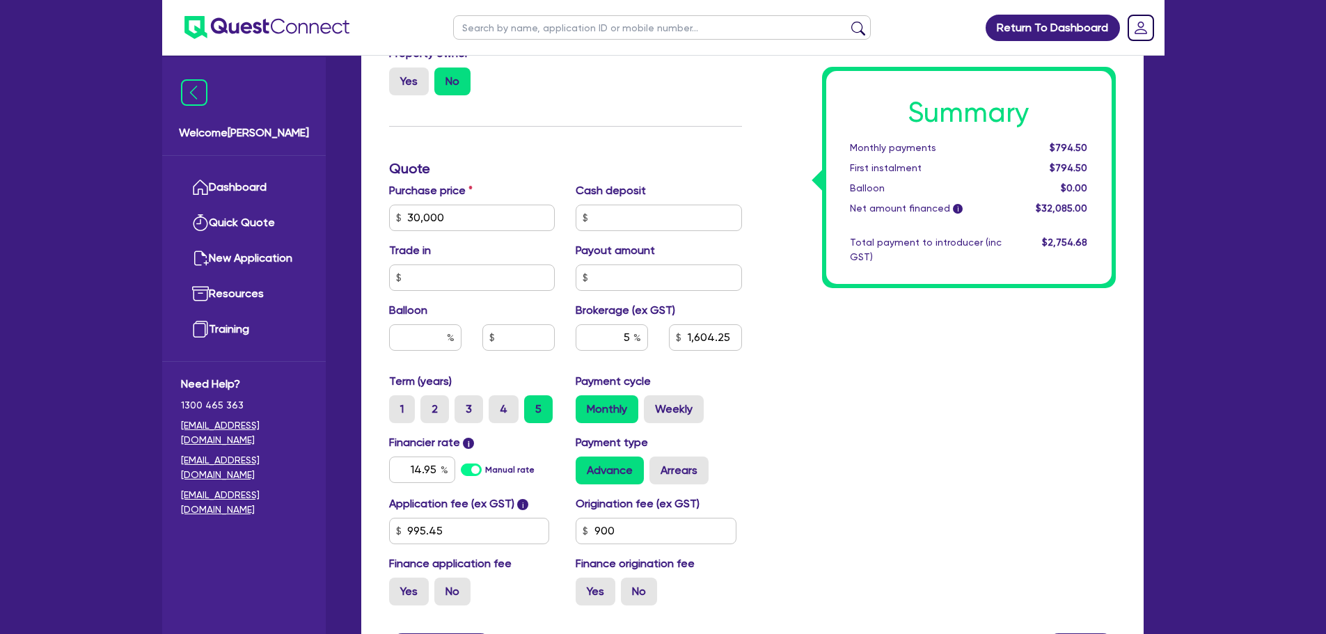
scroll to position [577, 0]
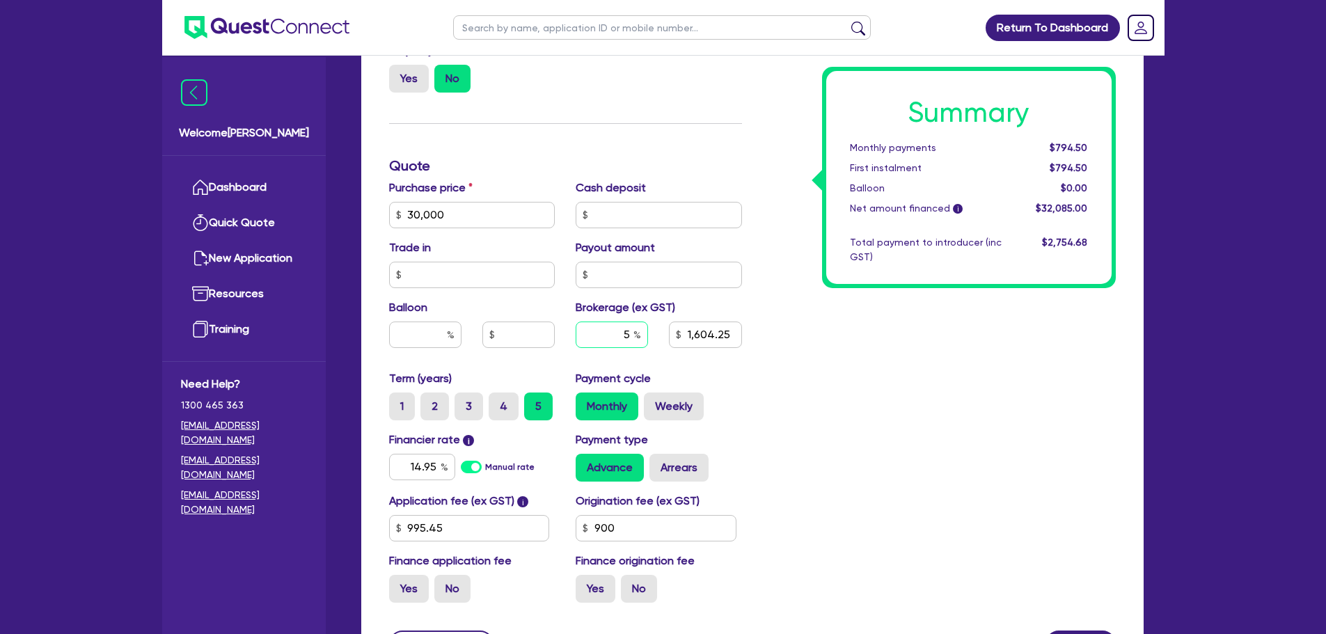
click at [632, 337] on input "5" at bounding box center [612, 335] width 72 height 26
type input "30,000"
type input "1,604.25"
type input "30,000"
type input "1,604.25"
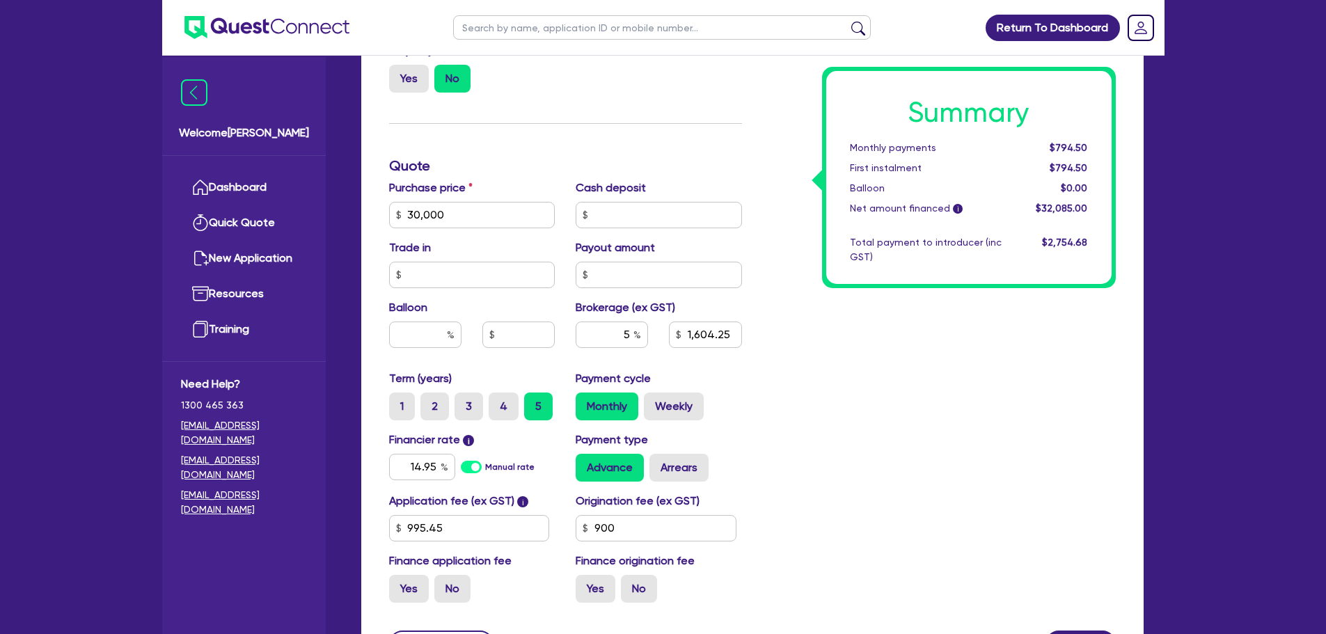
click at [758, 395] on div "Summary Monthly payments $794.50 First instalment $794.50 Balloon $0.00 Net amo…" at bounding box center [940, 166] width 374 height 896
click at [632, 337] on input "5" at bounding box center [612, 335] width 72 height 26
type input "30,000"
type input "1,604.25"
type input "30,000"
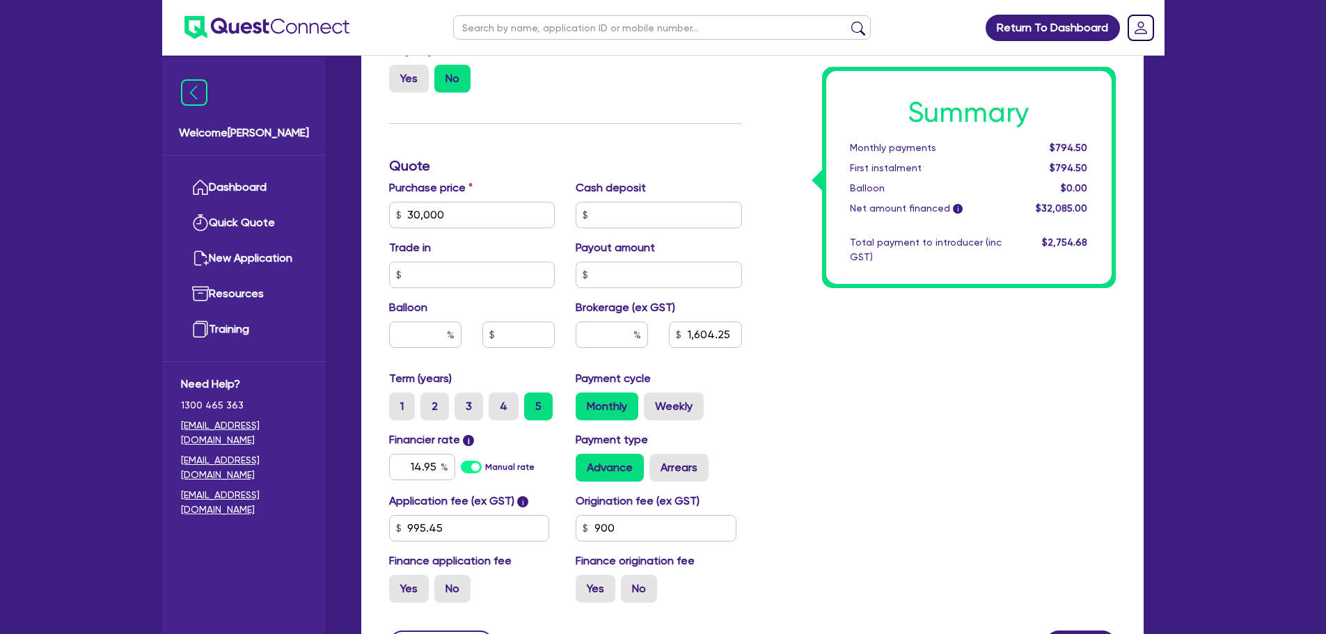
type input "1,604.25"
type input "30,000"
click at [874, 402] on div "Summary Monthly payments $794.50 First instalment $794.50 Balloon $0.00 Net amo…" at bounding box center [940, 166] width 374 height 896
click at [483, 224] on input "30,000" at bounding box center [472, 215] width 166 height 26
type input "3"
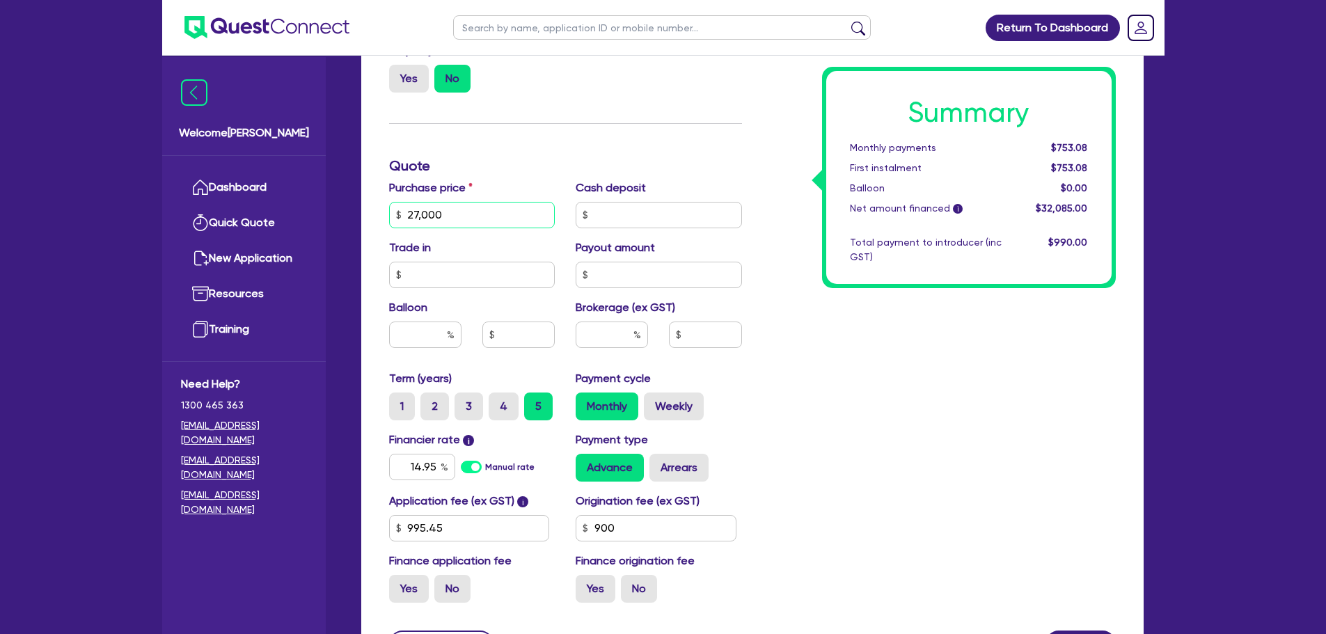
type input "27,000"
click at [547, 118] on div "Funding Options Who will be funding this deal? Select I will fund 100% I will c…" at bounding box center [566, 166] width 374 height 896
click at [439, 467] on input "14.95" at bounding box center [422, 467] width 66 height 26
type input "1"
type input "7"
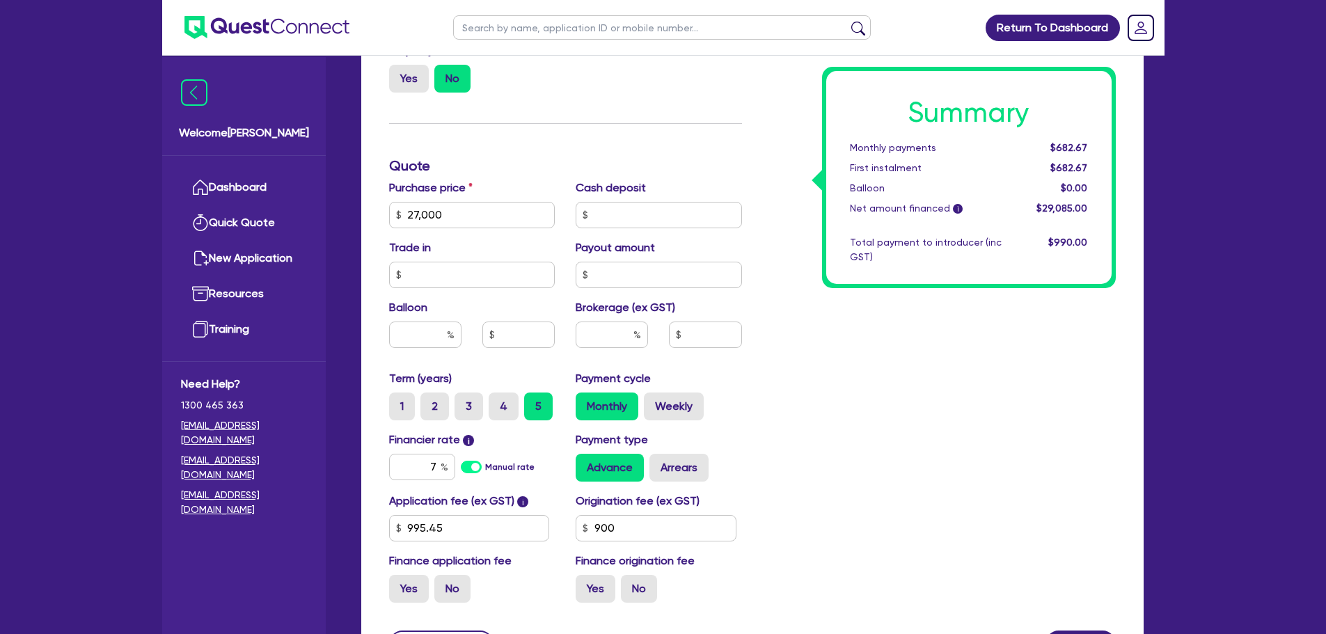
click at [912, 418] on div "Summary Monthly payments $682.67 First instalment $682.67 Balloon $0.00 Net amo…" at bounding box center [940, 166] width 374 height 896
click at [439, 469] on input "7" at bounding box center [422, 467] width 66 height 26
type input "14.95"
click at [903, 382] on div "Summary Monthly payments $682.67 First instalment $682.67 Balloon $0.00 Net amo…" at bounding box center [940, 166] width 374 height 896
click at [469, 273] on input "text" at bounding box center [472, 275] width 166 height 26
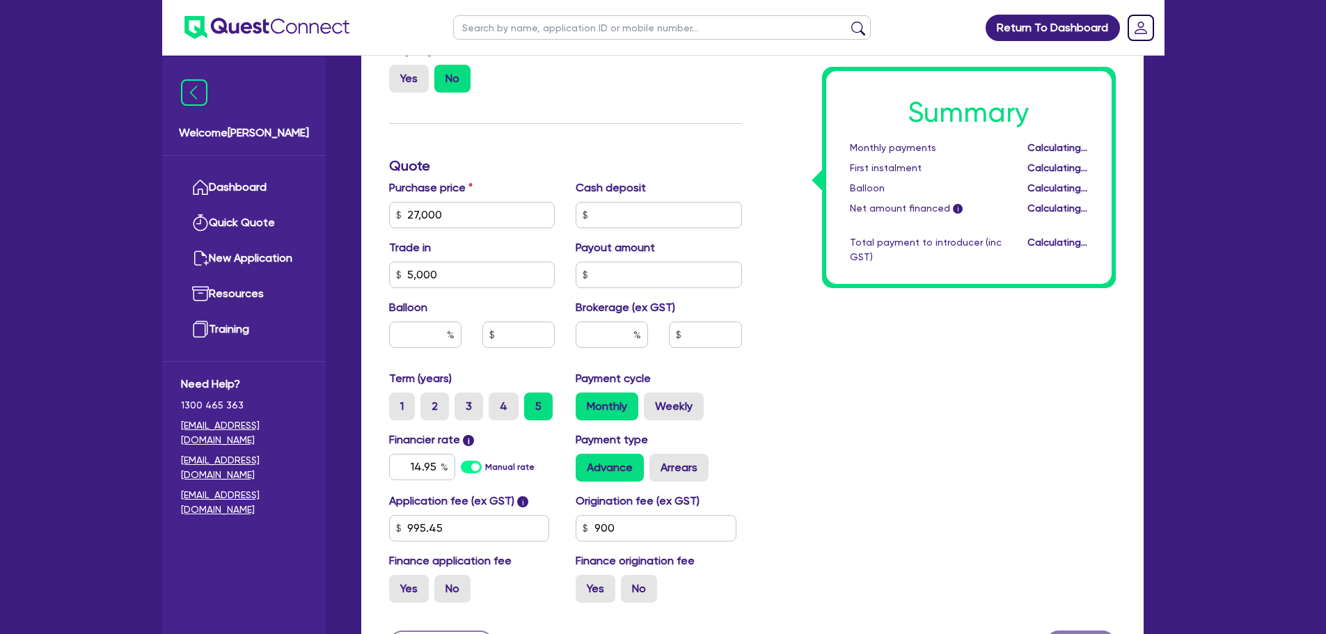
click at [1007, 381] on div "Summary Monthly payments Calculating... First instalment Calculating... Balloon…" at bounding box center [940, 166] width 374 height 896
click at [804, 340] on div "Summary Monthly payments $565.31 First instalment $565.31 Balloon $0.00 Net amo…" at bounding box center [940, 166] width 374 height 896
click at [468, 280] on input "500" at bounding box center [472, 275] width 166 height 26
type input "5"
click at [473, 219] on input "2,700" at bounding box center [472, 215] width 166 height 26
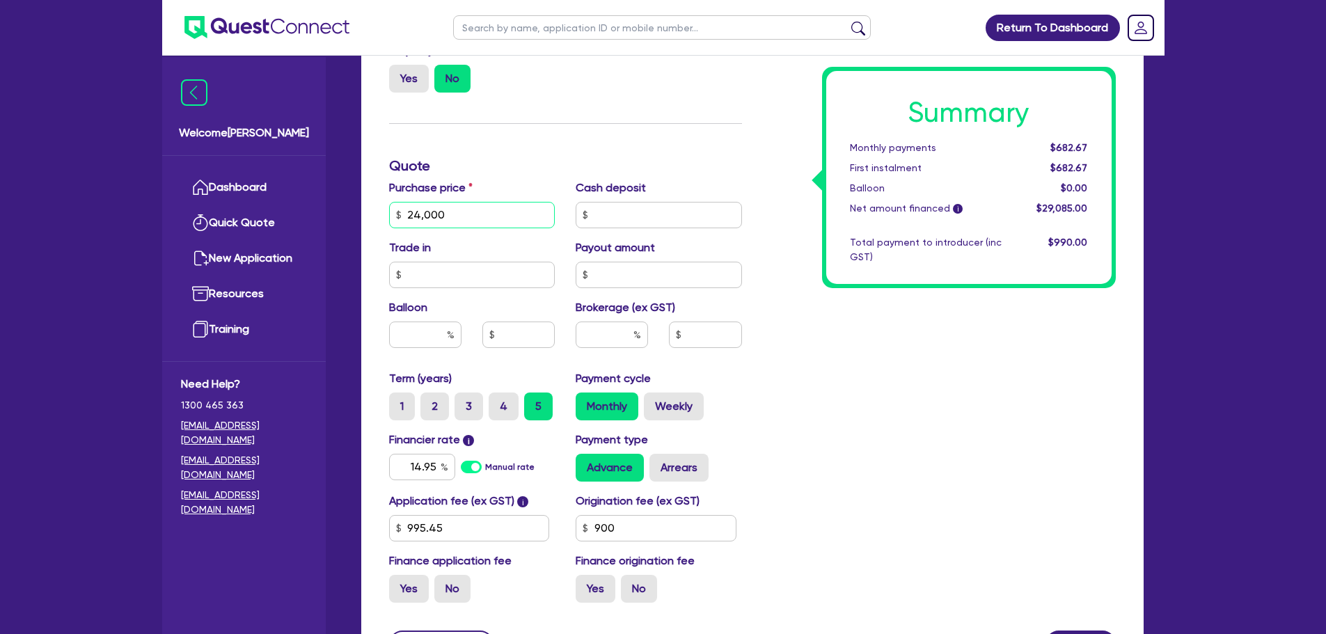
type input "24,000"
click at [926, 434] on div "Summary Monthly payments $682.67 First instalment $682.67 Balloon $0.00 Net amo…" at bounding box center [940, 166] width 374 height 896
click at [592, 344] on input "text" at bounding box center [612, 335] width 72 height 26
type input "5"
type input "1,304.25"
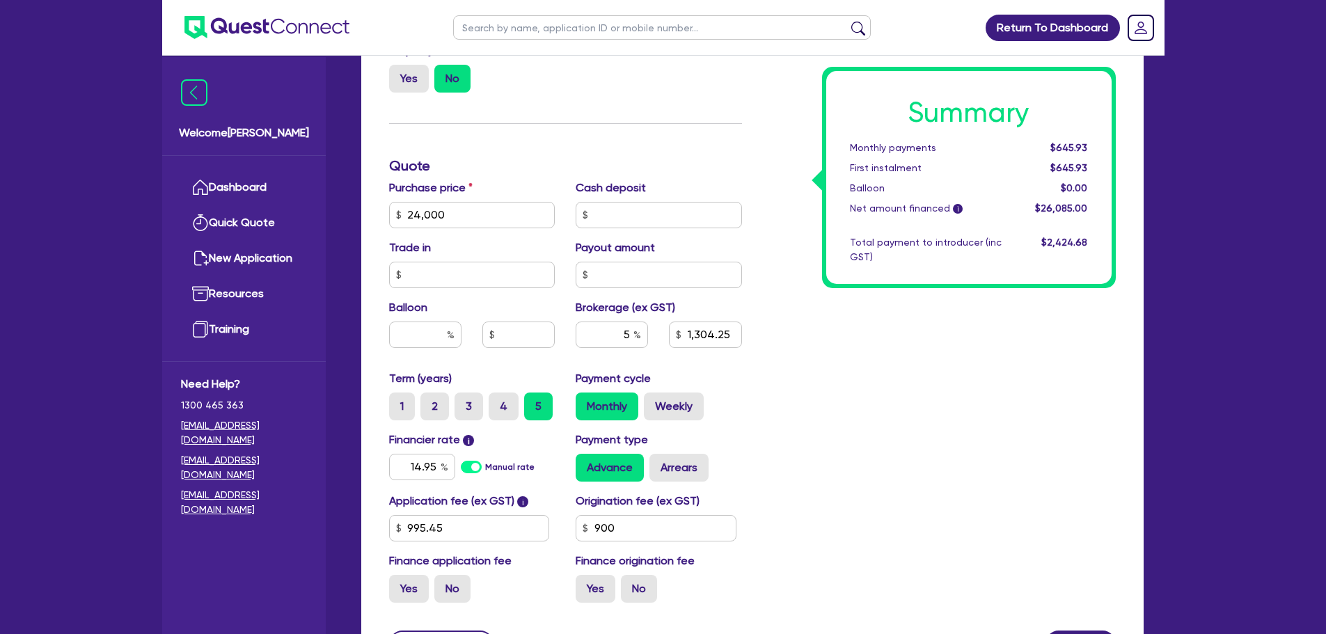
click at [734, 366] on div "Purchase price 24,000 Cash deposit Trade in Payout amount Balloon Brokerage (ex…" at bounding box center [566, 275] width 374 height 191
click at [638, 332] on div "5" at bounding box center [612, 335] width 72 height 26
click at [631, 335] on input "5" at bounding box center [612, 335] width 72 height 26
type input "1,304.25"
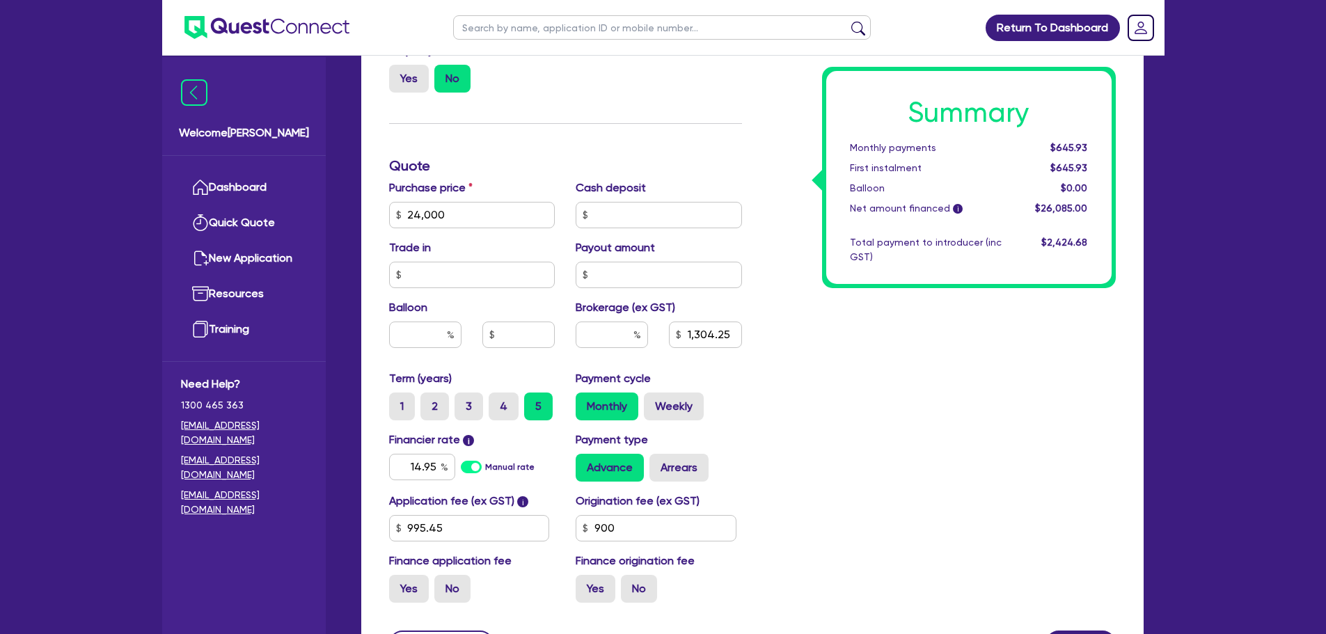
click at [810, 397] on div "Summary Monthly payments $645.93 First instalment $645.93 Balloon $0.00 Net amo…" at bounding box center [940, 166] width 374 height 896
click at [629, 340] on input "text" at bounding box center [612, 335] width 72 height 26
type input "5"
click at [822, 361] on div "Summary Monthly payments Calculating... First instalment Calculating... Balloon…" at bounding box center [940, 166] width 374 height 896
click at [457, 217] on input "24,000" at bounding box center [472, 215] width 166 height 26
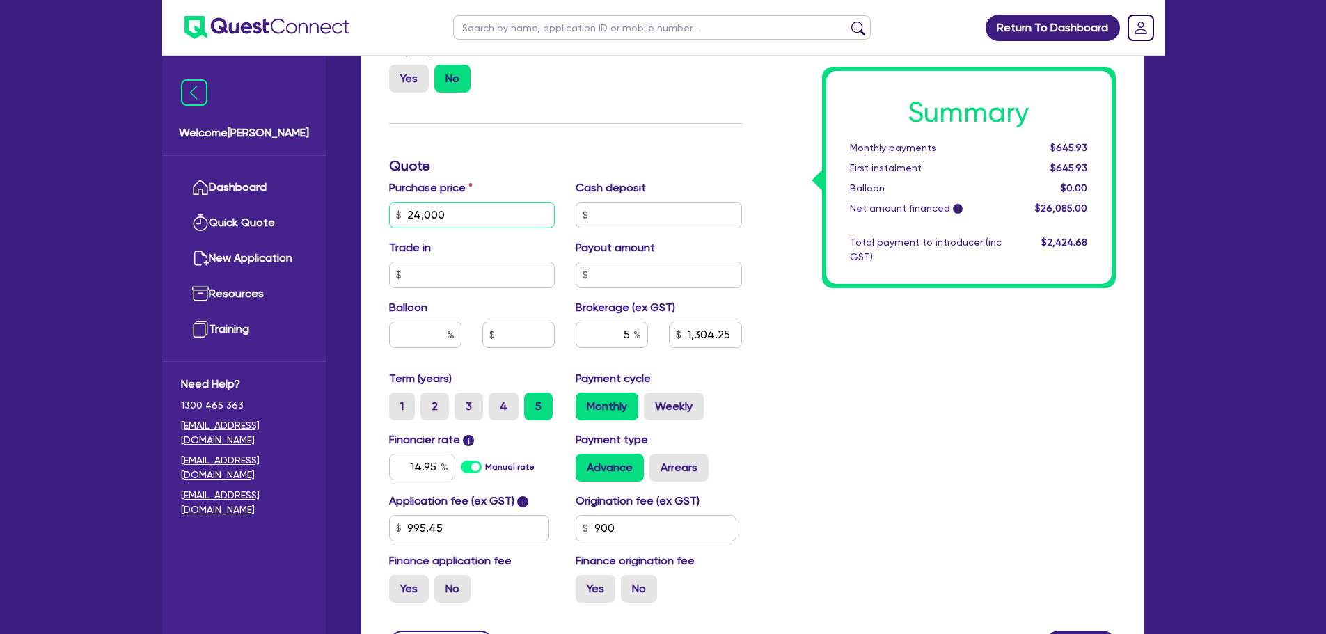
drag, startPoint x: 457, startPoint y: 217, endPoint x: 734, endPoint y: 308, distance: 291.7
click at [734, 308] on div "Purchase price 24,000 Cash deposit Trade in Payout amount Balloon Brokerage (ex…" at bounding box center [566, 275] width 374 height 191
type input "1,304.25"
click at [781, 333] on div "Summary Monthly payments Calculating... First instalment Calculating... Balloon…" at bounding box center [940, 166] width 374 height 896
click at [472, 221] on input "24,000" at bounding box center [472, 215] width 166 height 26
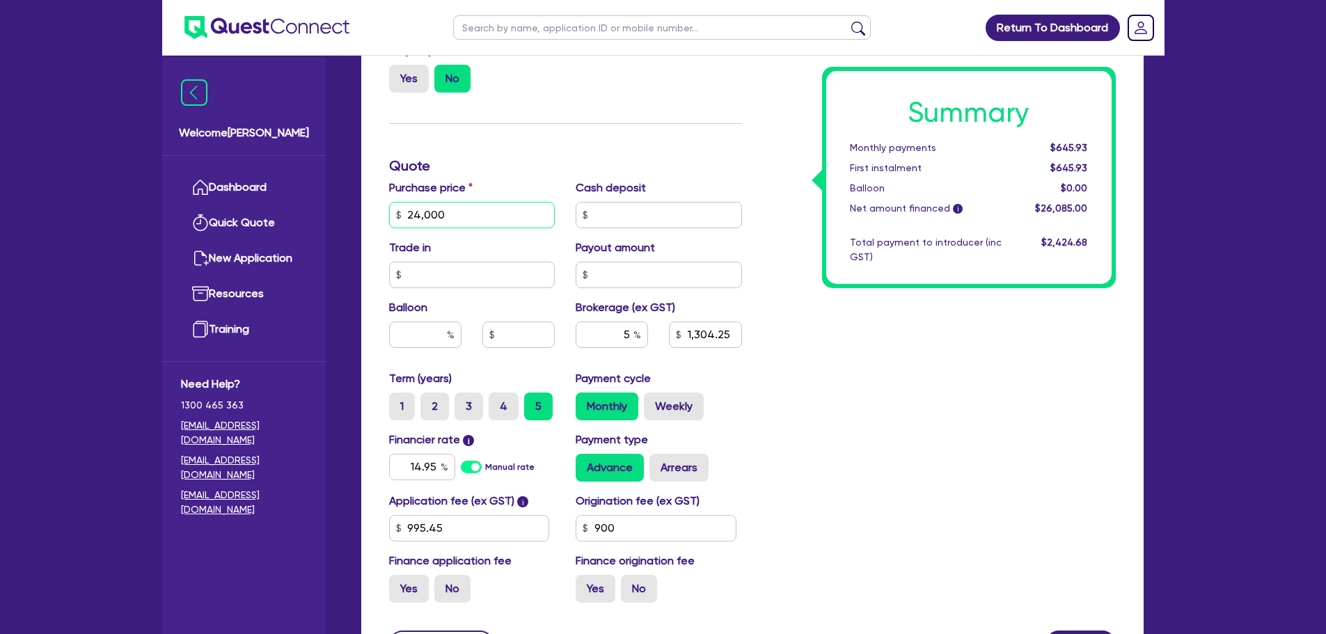
type input "2,400"
type input "1,304.25"
type input "240"
type input "1,304.25"
type input "24"
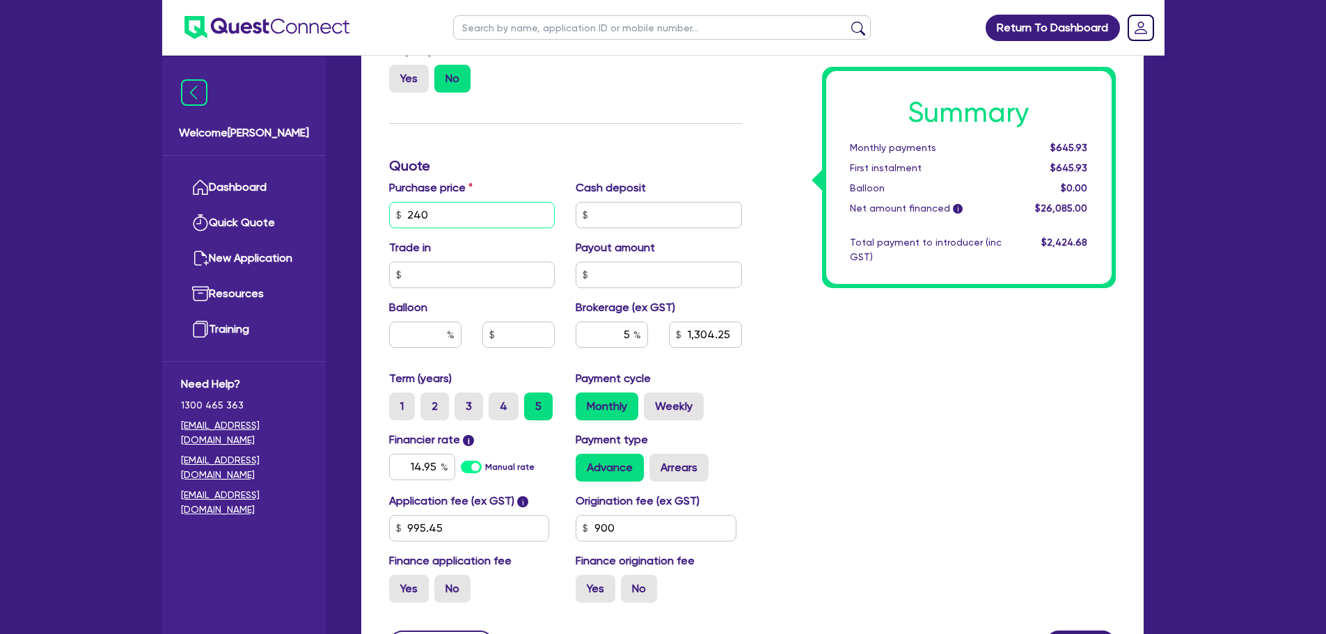
type input "1,304.25"
type input "2"
type input "1,304.25"
type input "25"
type input "1,304.25"
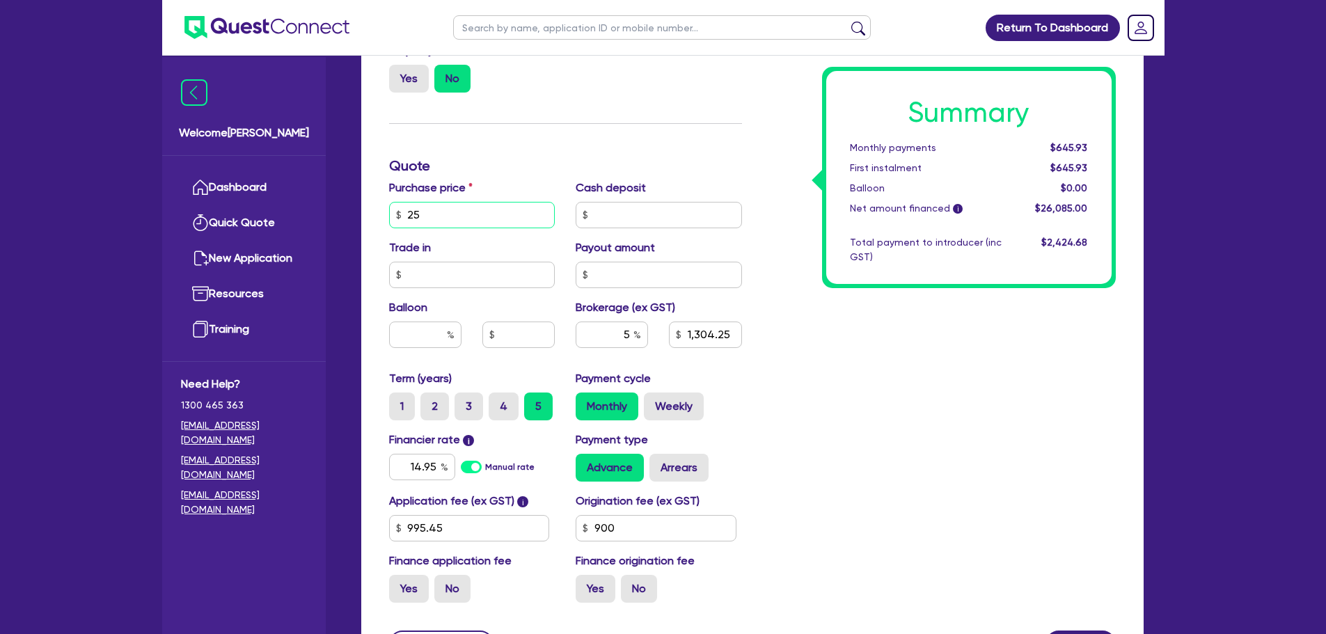
type input "250"
type input "1,304.25"
type input "2,500"
type input "1,304.25"
type input "25,000"
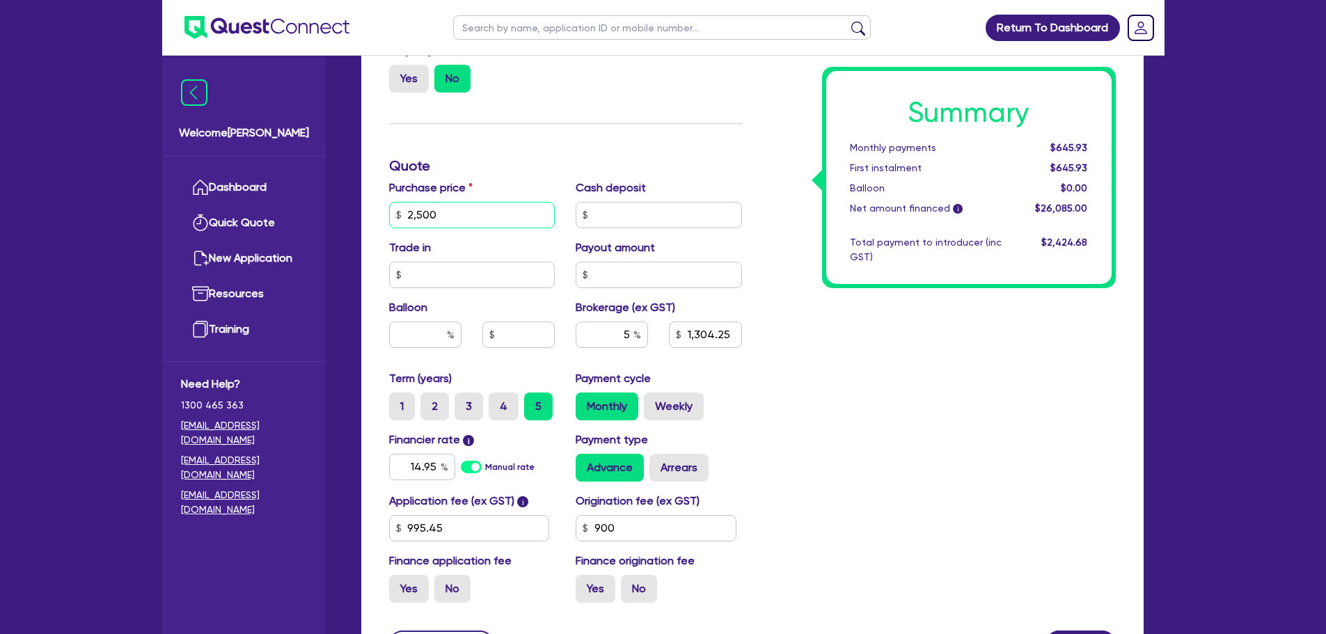
type input "1,304.25"
type input "25,000"
click at [558, 110] on div "Funding Options Who will be funding this deal? Select I will fund 100% I will c…" at bounding box center [566, 166] width 374 height 896
click at [492, 213] on input "25,000" at bounding box center [472, 215] width 166 height 26
type input "1,354.25"
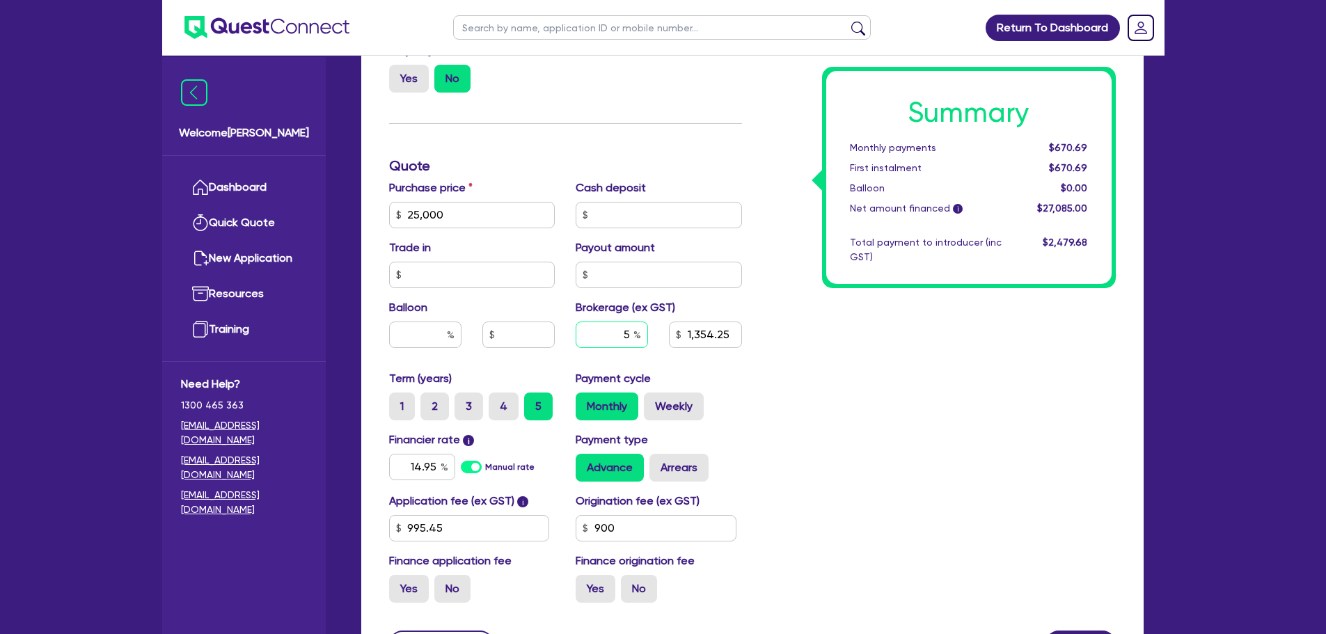
click at [633, 334] on input "5" at bounding box center [612, 335] width 72 height 26
type input "1,354.25"
type input "4"
type input "1,354.25"
type input "4"
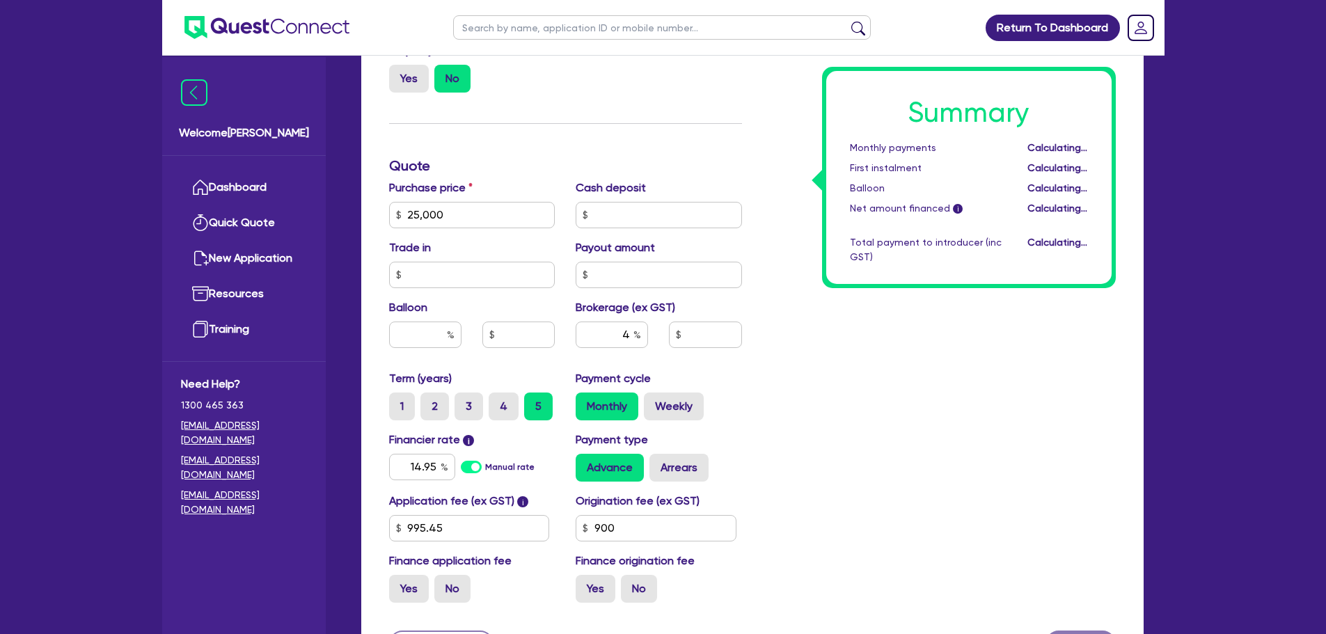
type input "1,083.4"
click at [849, 413] on div "Summary Monthly payments Calculating... First instalment Calculating... Balloon…" at bounding box center [940, 166] width 374 height 896
click at [849, 413] on div "Summary Monthly payments $663.70 First instalment $663.70 Balloon $0.00 Net amo…" at bounding box center [940, 166] width 374 height 896
click at [855, 370] on div "Summary Monthly payments $663.70 First instalment $663.70 Balloon $0.00 Net amo…" at bounding box center [940, 166] width 374 height 896
click at [633, 338] on input "4" at bounding box center [612, 335] width 72 height 26
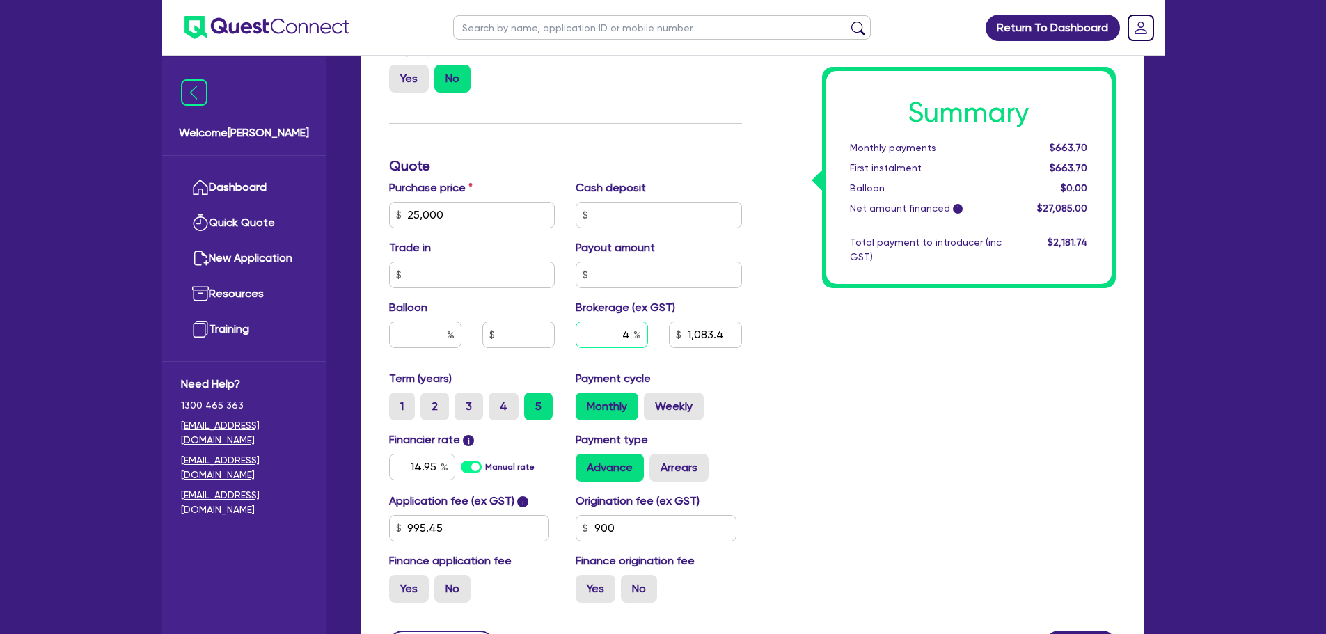
type input "1,083.4"
type input "5"
type input "1,083.4"
type input "5"
click at [716, 368] on div "Purchase price 25,000 Cash deposit Trade in Payout amount Balloon Brokerage (ex…" at bounding box center [566, 275] width 374 height 191
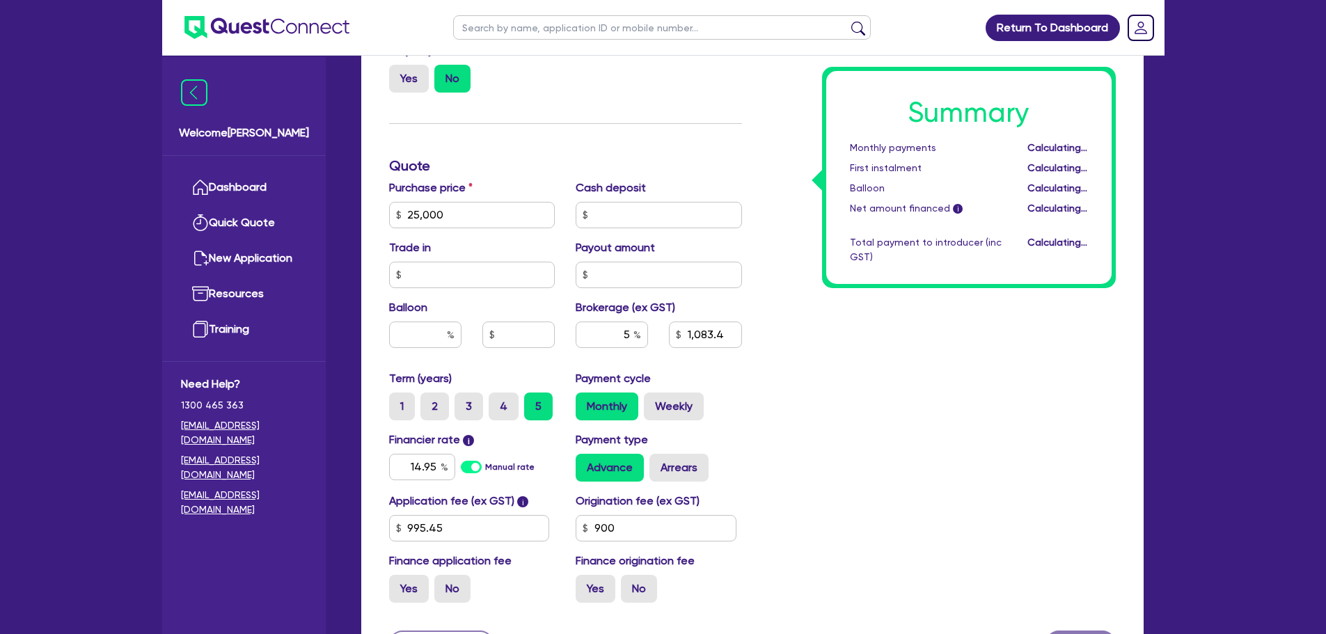
type input "1,354.25"
click at [891, 437] on div "Summary Monthly payments $670.69 First instalment $670.69 Balloon $0.00 Net amo…" at bounding box center [940, 166] width 374 height 896
click at [683, 418] on label "Weekly" at bounding box center [674, 407] width 60 height 28
click at [653, 402] on input "Weekly" at bounding box center [648, 397] width 9 height 9
radio input "true"
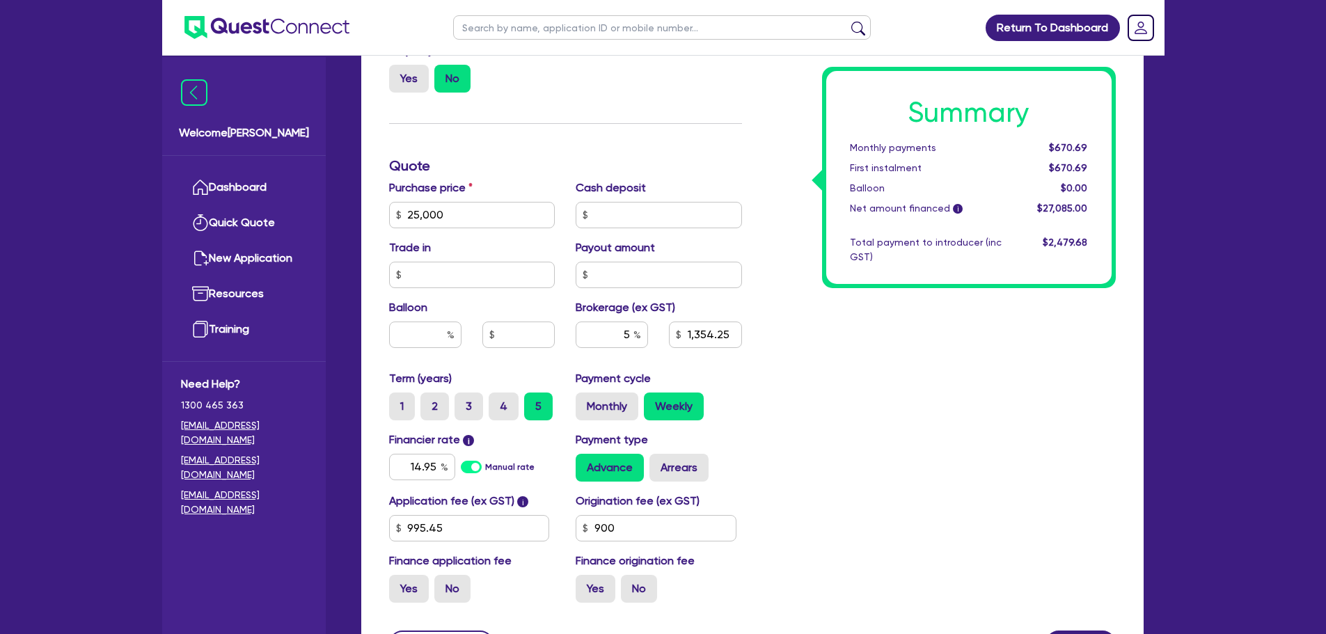
type input "1,354.25"
click at [631, 340] on input "5" at bounding box center [612, 335] width 72 height 26
click at [464, 216] on input "25,000" at bounding box center [472, 215] width 166 height 26
type input "2,500"
type input "1,354.25"
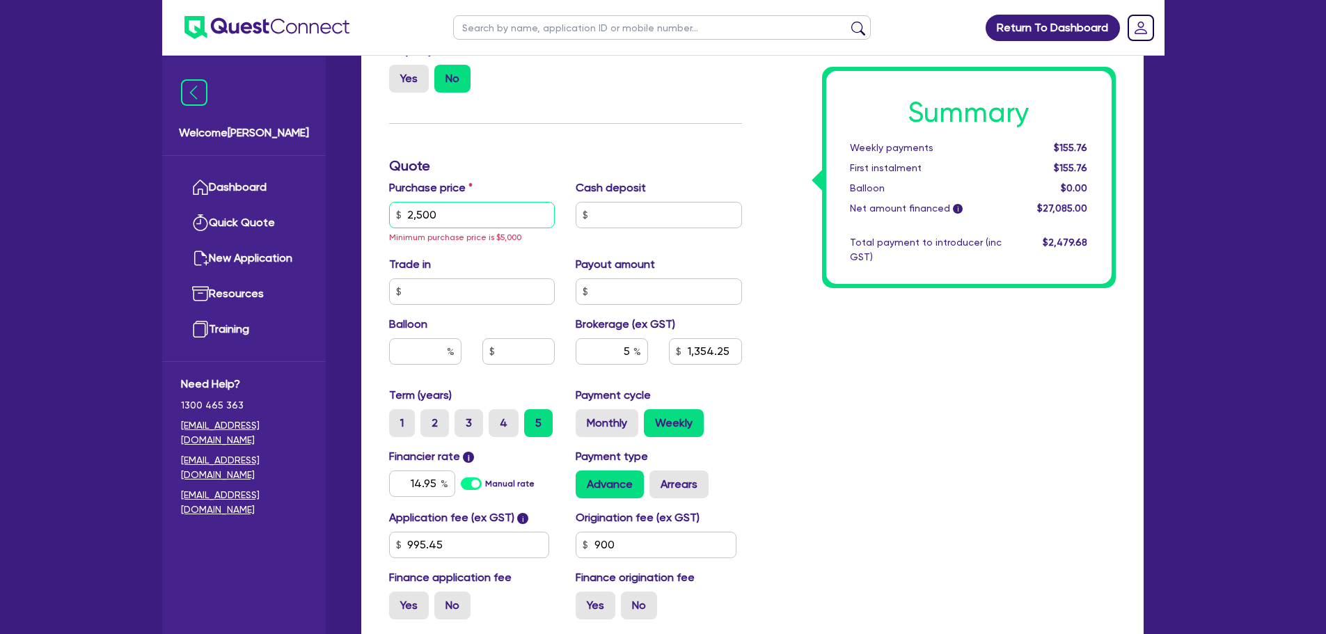
type input "250"
type input "1,354.25"
type input "25"
type input "1,354.25"
type input "2"
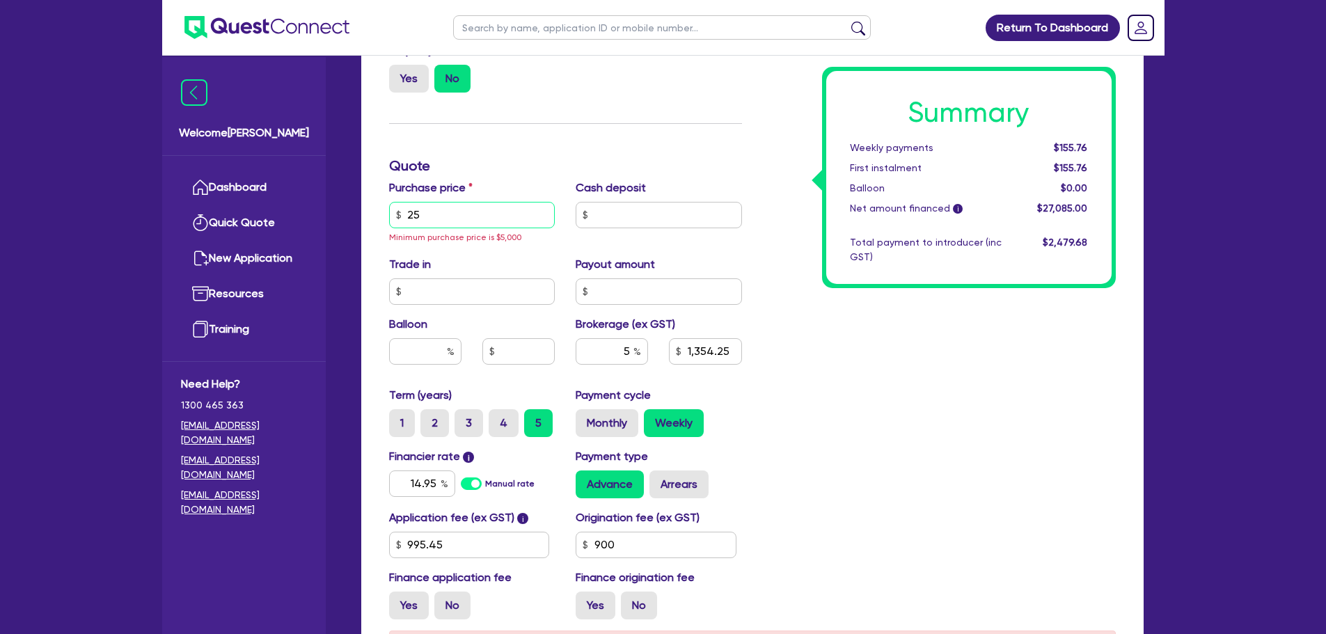
type input "1,354.25"
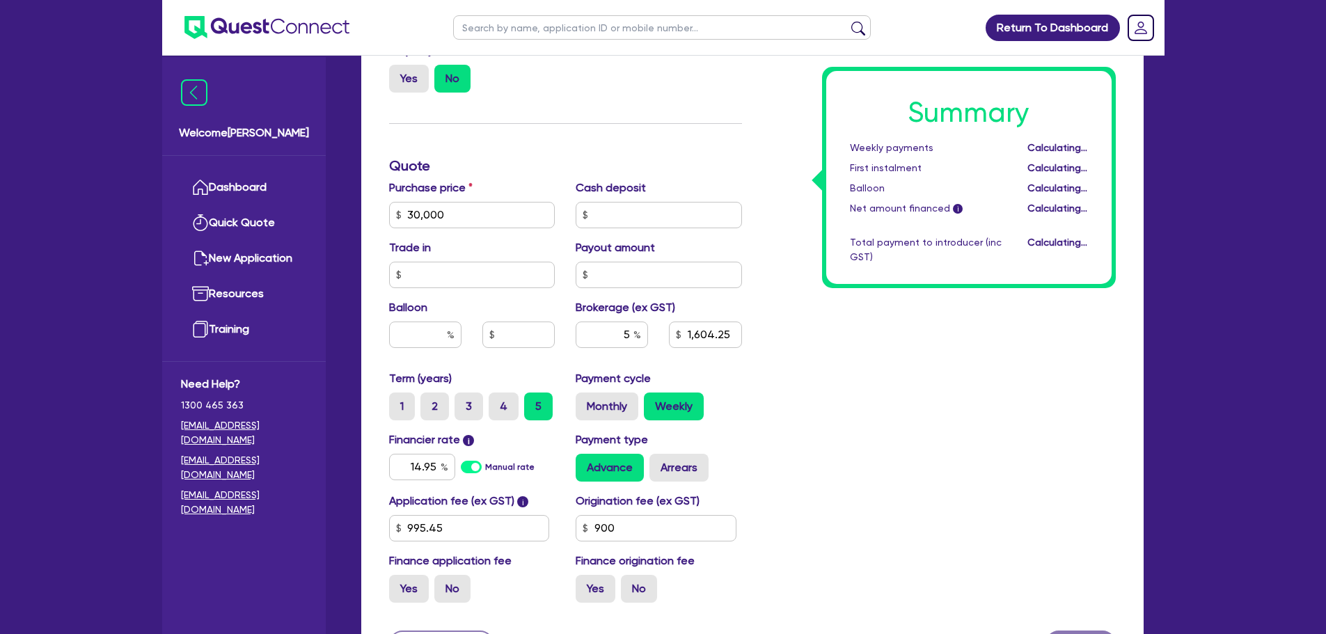
click at [862, 380] on div "Summary Weekly payments Calculating... First instalment Calculating... Balloon …" at bounding box center [940, 166] width 374 height 896
click at [606, 411] on label "Monthly" at bounding box center [607, 407] width 63 height 28
click at [585, 402] on input "Monthly" at bounding box center [580, 397] width 9 height 9
click at [437, 467] on input "14.95" at bounding box center [422, 467] width 66 height 26
click at [674, 398] on label "Weekly" at bounding box center [674, 407] width 60 height 28
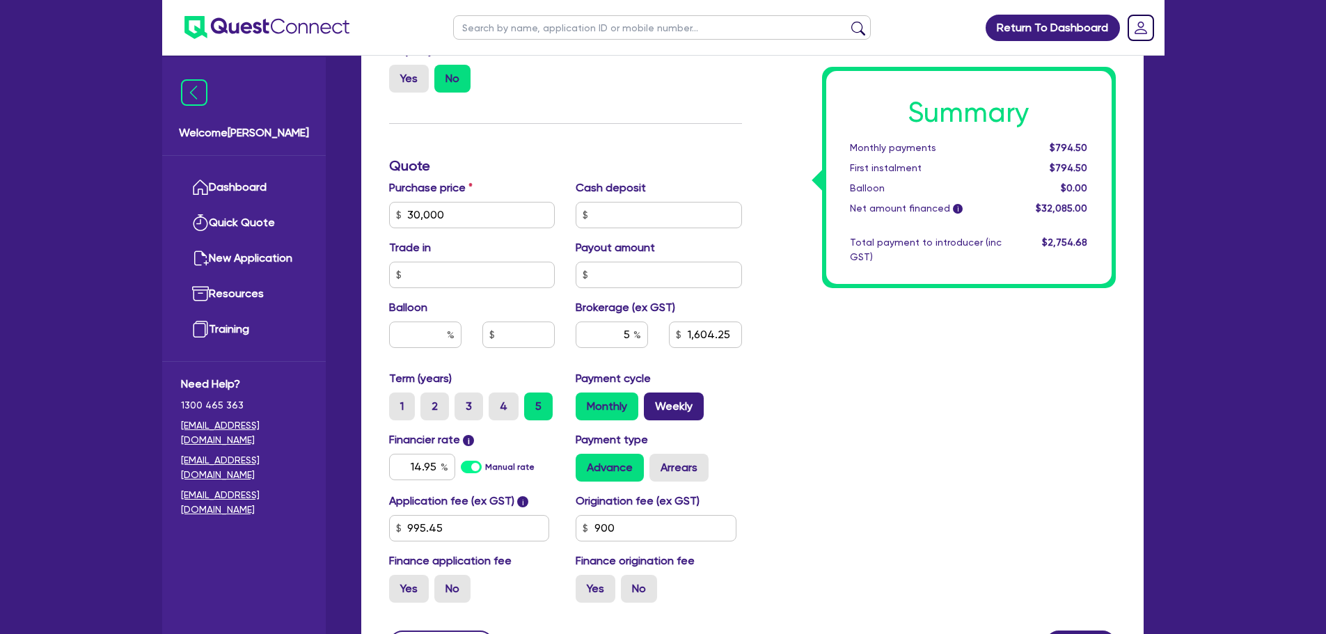
click at [653, 398] on input "Weekly" at bounding box center [648, 397] width 9 height 9
click at [438, 464] on input "14.95" at bounding box center [422, 467] width 66 height 26
click at [865, 525] on div "Summary Weekly payments Calculating... First instalment Calculating... Balloon …" at bounding box center [940, 166] width 374 height 896
click at [631, 332] on input "5" at bounding box center [612, 335] width 72 height 26
click at [836, 389] on div "Summary Weekly payments Calculating... First instalment Calculating... Balloon …" at bounding box center [940, 166] width 374 height 896
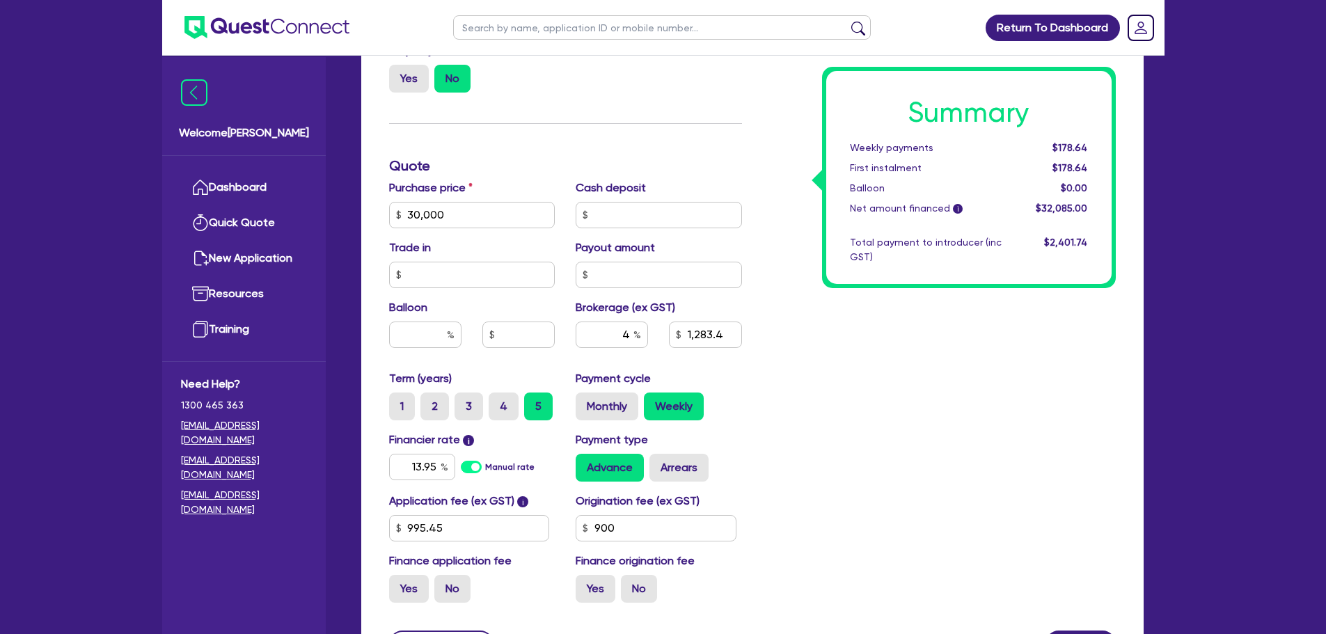
click at [904, 430] on div "Summary Weekly payments $178.64 First instalment $178.64 Balloon $0.00 Net amou…" at bounding box center [940, 166] width 374 height 896
click at [912, 480] on div "Summary Weekly payments $178.64 First instalment $178.64 Balloon $0.00 Net amou…" at bounding box center [940, 166] width 374 height 896
click at [875, 435] on div "Summary Weekly payments $178.64 First instalment $178.64 Balloon $0.00 Net amou…" at bounding box center [940, 166] width 374 height 896
